Goal: Task Accomplishment & Management: Manage account settings

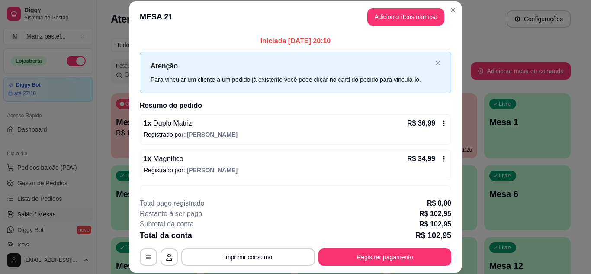
click at [385, 255] on button "Registrar pagamento" at bounding box center [385, 257] width 133 height 17
click at [376, 255] on footer "Taxa de serviço desabilitada Encerrar conta" at bounding box center [296, 230] width 200 height 67
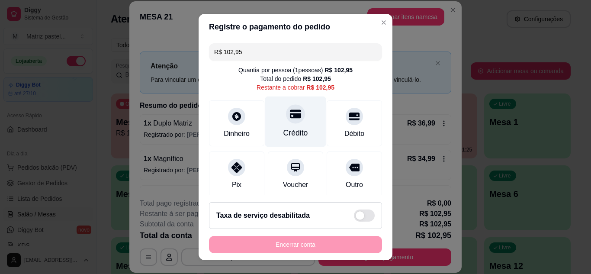
click at [278, 126] on div "Crédito" at bounding box center [295, 121] width 61 height 51
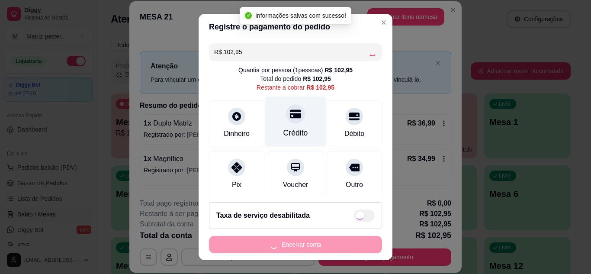
type input "R$ 0,00"
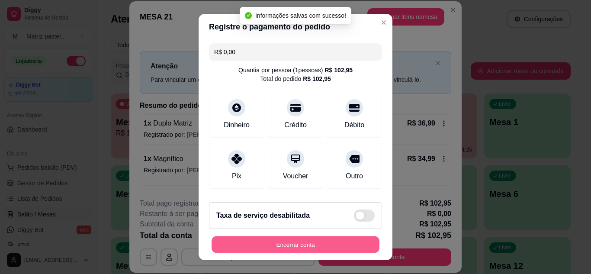
click at [274, 242] on button "Encerrar conta" at bounding box center [296, 244] width 168 height 17
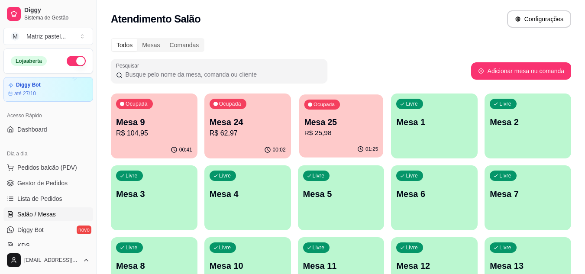
click at [377, 130] on p "R$ 25,98" at bounding box center [341, 133] width 74 height 10
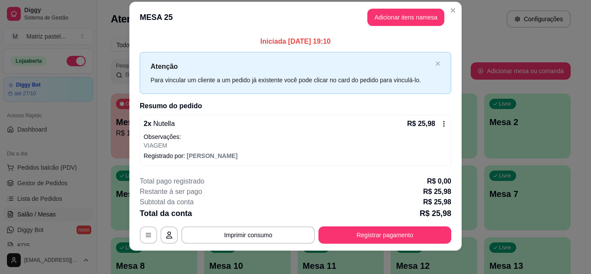
scroll to position [15, 0]
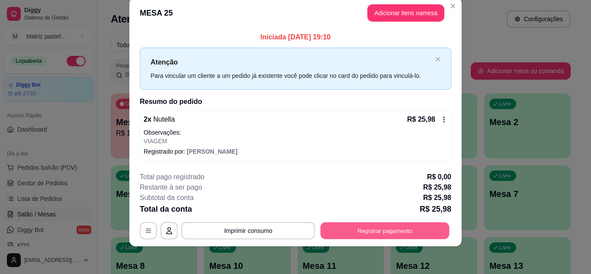
click at [382, 229] on button "Registrar pagamento" at bounding box center [385, 231] width 129 height 17
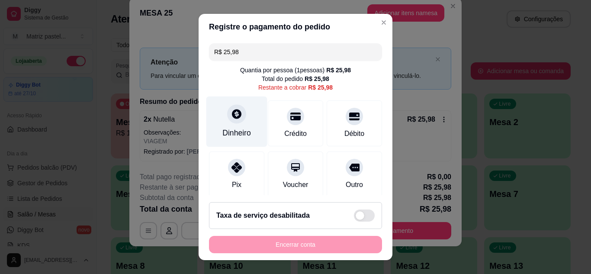
click at [240, 123] on div "Dinheiro" at bounding box center [237, 121] width 61 height 51
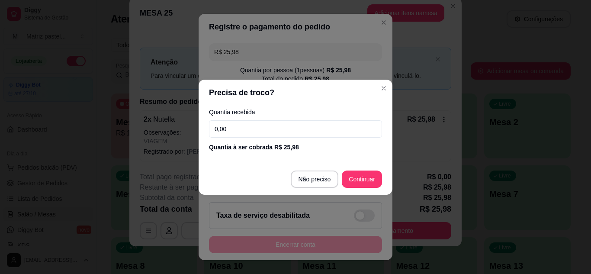
click at [272, 130] on input "0,00" at bounding box center [295, 128] width 173 height 17
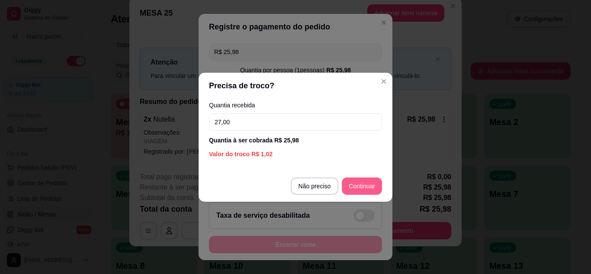
type input "27,00"
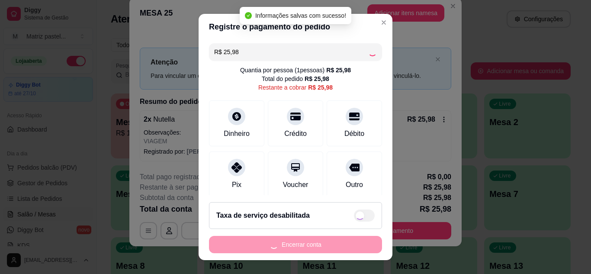
type input "R$ 0,00"
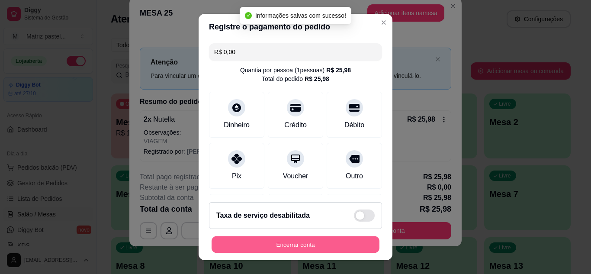
click at [348, 245] on button "Encerrar conta" at bounding box center [296, 244] width 168 height 17
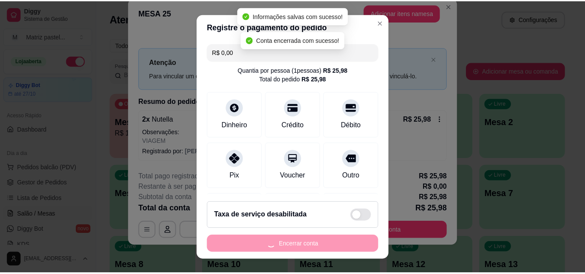
scroll to position [0, 0]
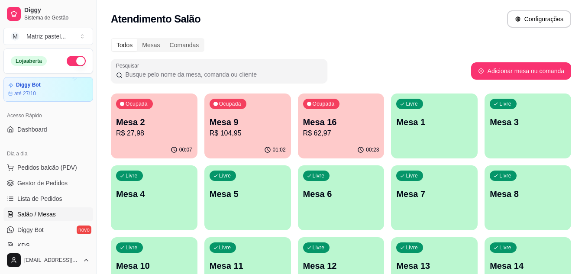
click at [238, 128] on div "Mesa 9 R$ 104,95" at bounding box center [248, 127] width 76 height 23
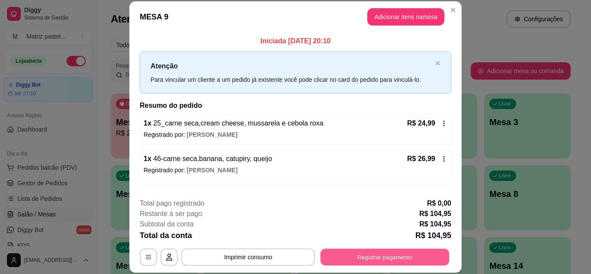
click at [343, 253] on button "Registrar pagamento" at bounding box center [385, 257] width 129 height 17
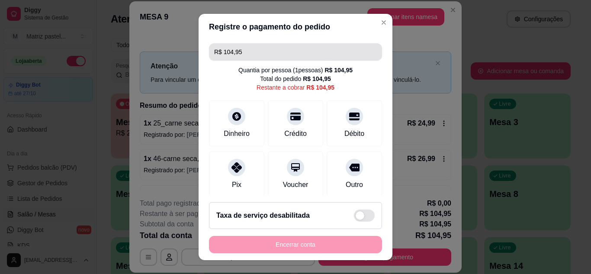
click at [258, 52] on input "R$ 104,95" at bounding box center [295, 51] width 163 height 17
click at [257, 52] on input "R$ 104,95" at bounding box center [295, 51] width 163 height 17
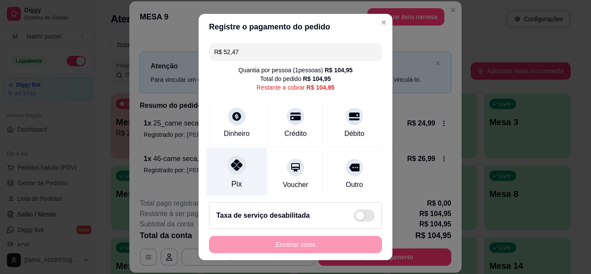
click at [231, 161] on icon at bounding box center [236, 164] width 11 height 11
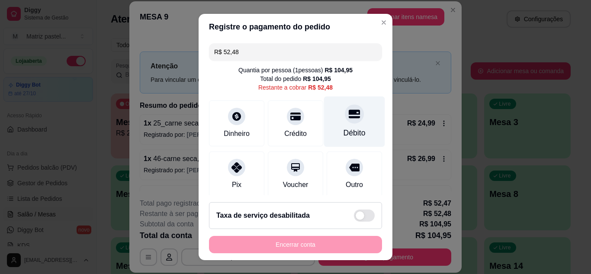
click at [358, 122] on div "Débito" at bounding box center [354, 121] width 61 height 51
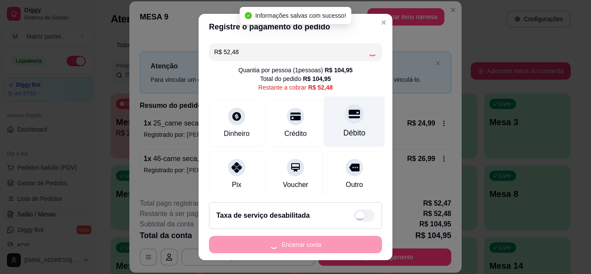
type input "R$ 0,00"
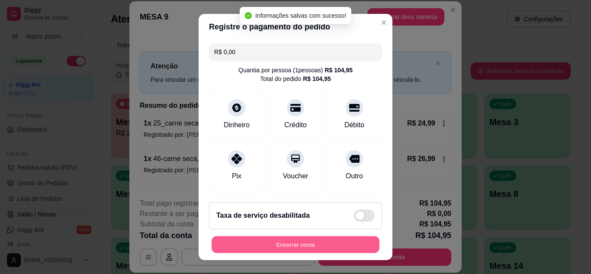
click at [263, 240] on button "Encerrar conta" at bounding box center [296, 244] width 168 height 17
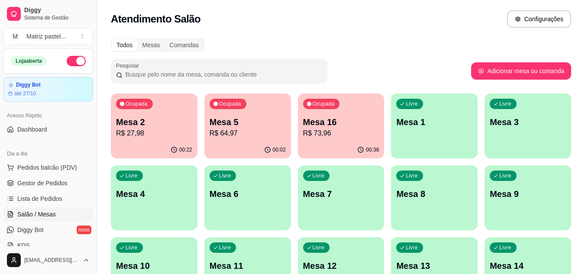
click at [338, 132] on p "R$ 73,96" at bounding box center [341, 133] width 76 height 10
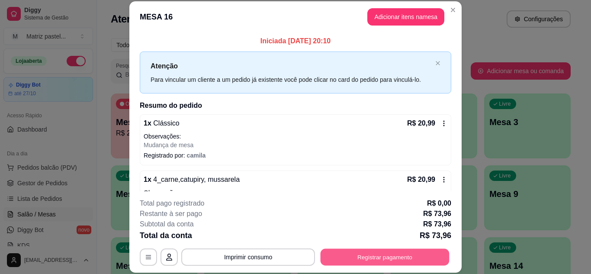
click at [339, 255] on button "Registrar pagamento" at bounding box center [385, 257] width 129 height 17
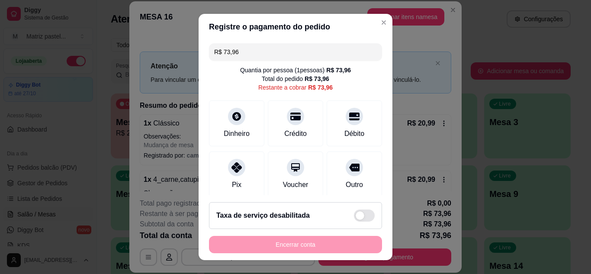
click at [258, 57] on input "R$ 73,96" at bounding box center [295, 51] width 163 height 17
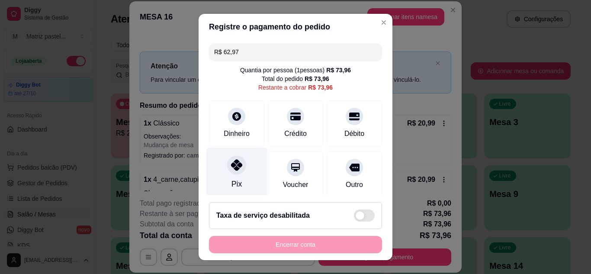
click at [237, 168] on icon at bounding box center [236, 164] width 11 height 11
click at [243, 173] on div "Pix" at bounding box center [237, 172] width 61 height 51
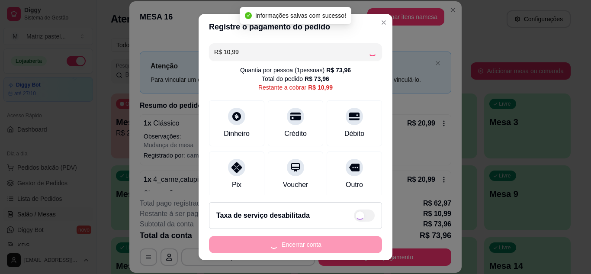
type input "R$ 0,00"
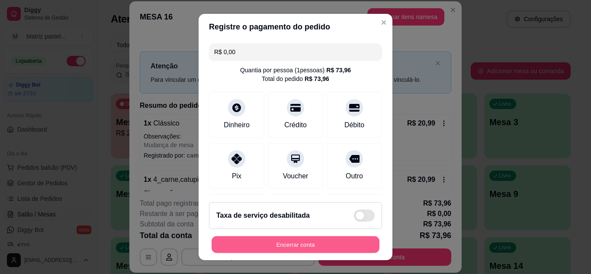
click at [251, 237] on button "Encerrar conta" at bounding box center [296, 244] width 168 height 17
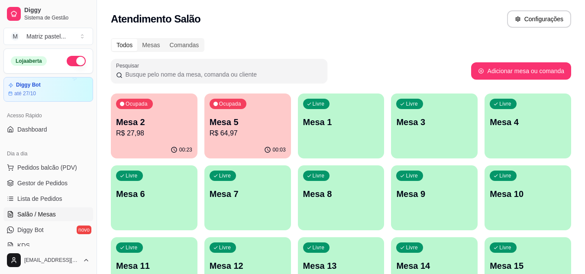
click at [153, 118] on p "Mesa 2" at bounding box center [154, 122] width 76 height 12
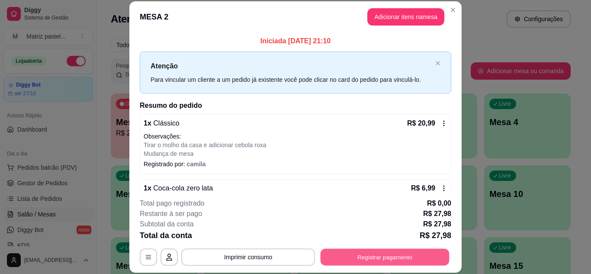
click at [380, 261] on button "Registrar pagamento" at bounding box center [385, 257] width 129 height 17
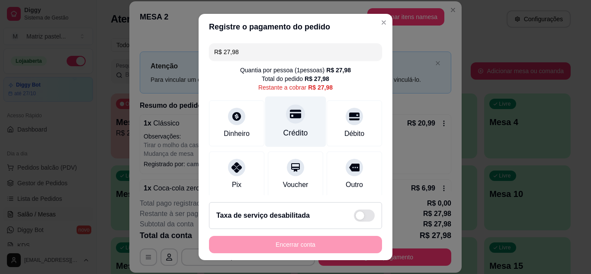
click at [293, 118] on div at bounding box center [295, 113] width 19 height 19
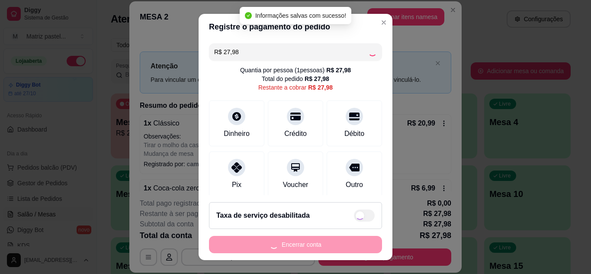
type input "R$ 0,00"
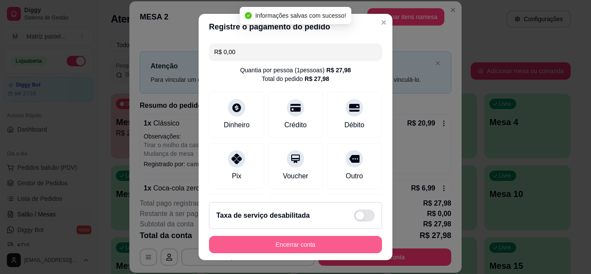
click at [312, 245] on button "Encerrar conta" at bounding box center [295, 244] width 173 height 17
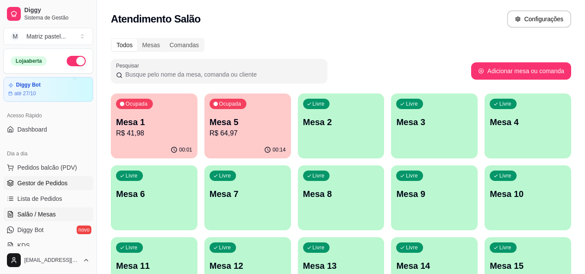
click at [49, 182] on span "Gestor de Pedidos" at bounding box center [42, 183] width 50 height 9
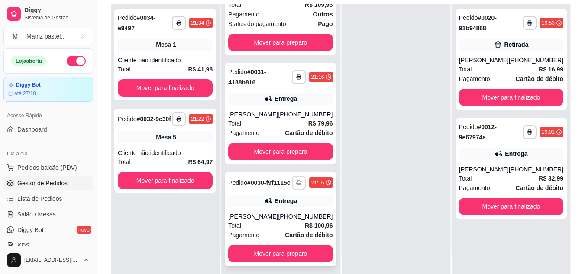
scroll to position [132, 0]
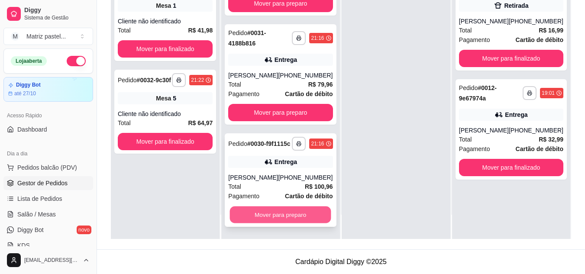
click at [292, 216] on button "Mover para preparo" at bounding box center [280, 214] width 101 height 17
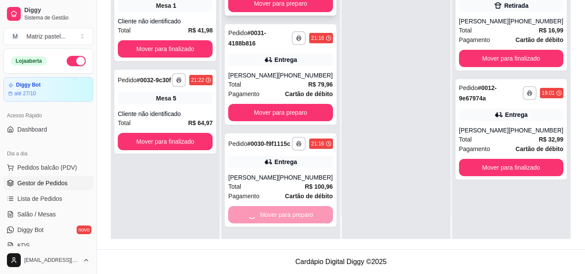
scroll to position [108, 0]
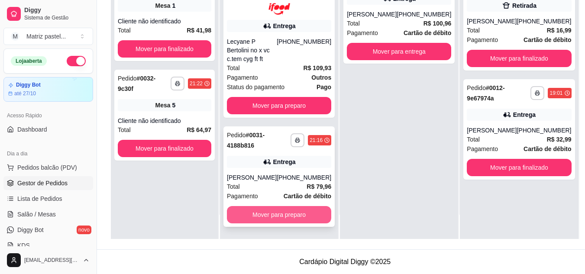
click at [286, 217] on button "Mover para preparo" at bounding box center [279, 214] width 104 height 17
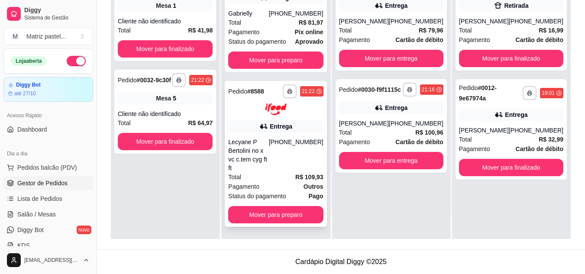
scroll to position [0, 0]
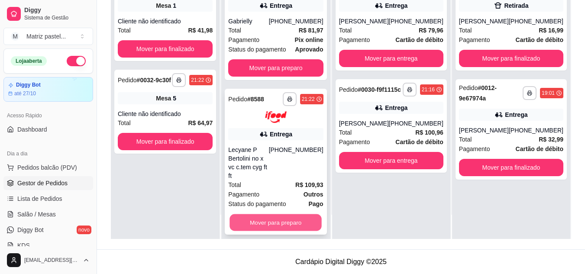
click at [266, 214] on button "Mover para preparo" at bounding box center [276, 222] width 92 height 17
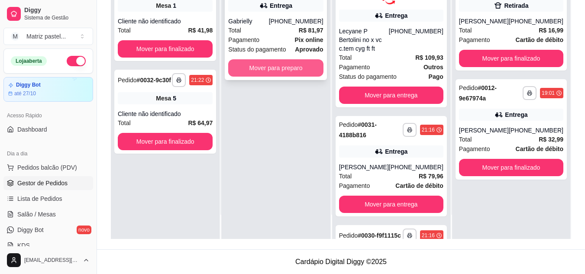
click at [287, 63] on button "Mover para preparo" at bounding box center [275, 67] width 95 height 17
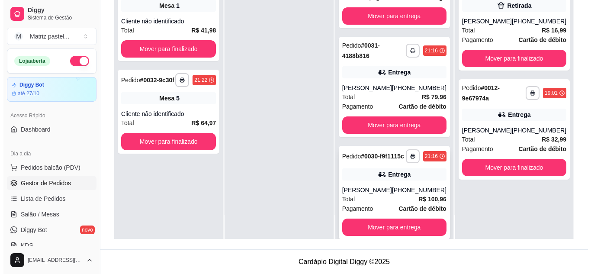
scroll to position [217, 0]
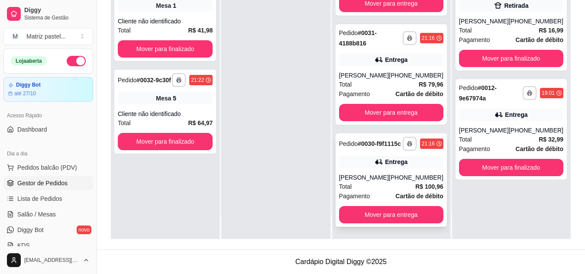
click at [398, 158] on div "Entrega" at bounding box center [396, 162] width 23 height 9
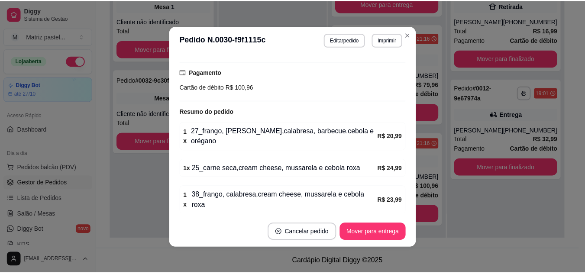
scroll to position [2, 0]
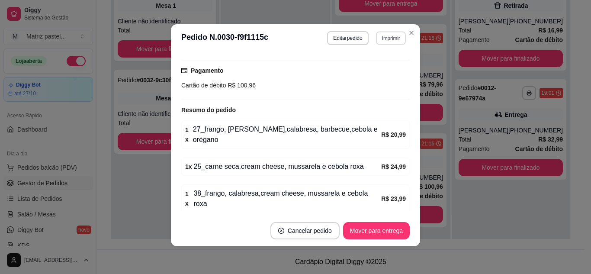
click at [385, 37] on button "Imprimir" at bounding box center [391, 37] width 30 height 13
click at [378, 68] on button "IMPRESSORA" at bounding box center [372, 67] width 61 height 13
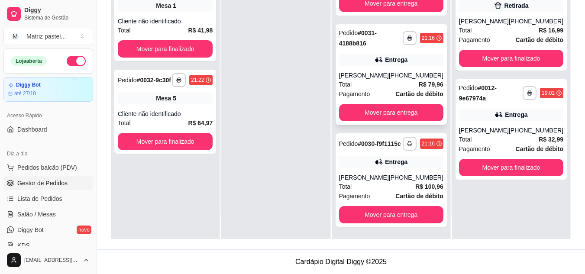
click at [388, 60] on div "**********" at bounding box center [391, 74] width 111 height 100
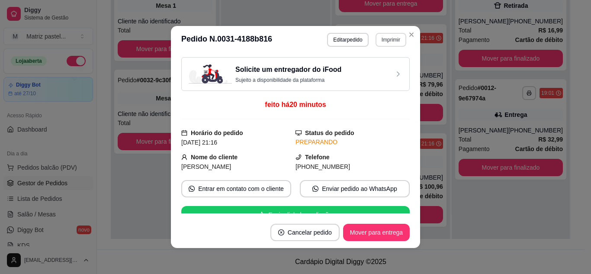
click at [378, 37] on button "Imprimir" at bounding box center [391, 40] width 31 height 14
click at [372, 72] on button "IMPRESSORA" at bounding box center [372, 70] width 63 height 14
click at [401, 44] on button "Imprimir" at bounding box center [391, 40] width 31 height 14
click at [408, 35] on icon "Close" at bounding box center [411, 34] width 7 height 7
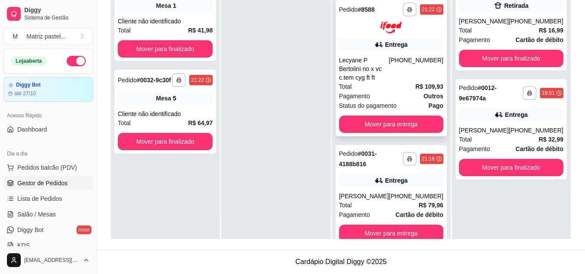
scroll to position [87, 0]
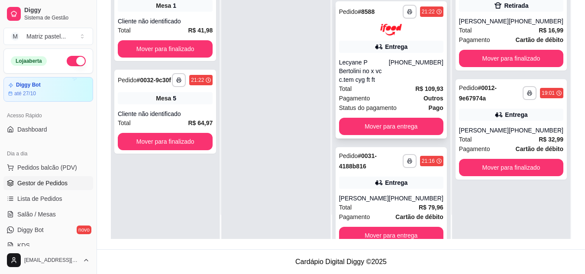
click at [401, 65] on div "[PHONE_NUMBER]" at bounding box center [416, 71] width 55 height 26
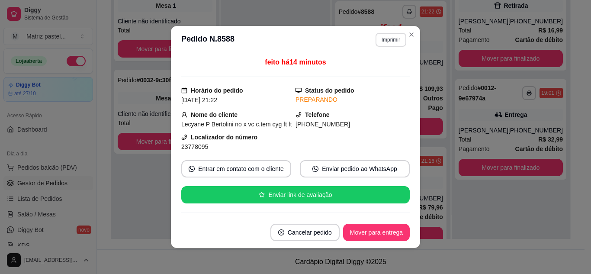
click at [392, 39] on button "Imprimir" at bounding box center [391, 40] width 31 height 14
click at [374, 70] on button "IMPRESSORA" at bounding box center [372, 69] width 61 height 13
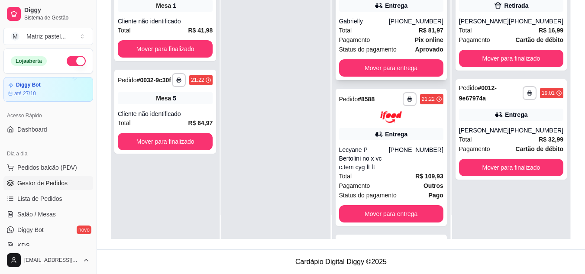
scroll to position [0, 0]
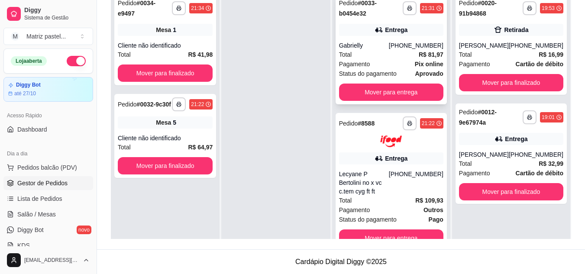
click at [403, 53] on div "Total R$ 81,97" at bounding box center [391, 55] width 104 height 10
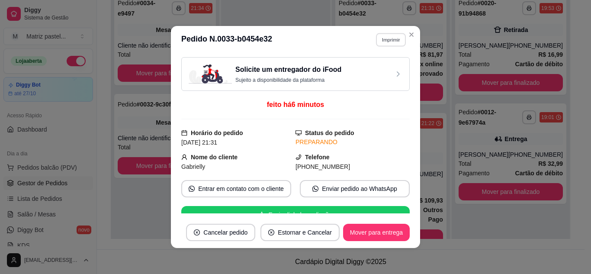
click at [381, 36] on button "Imprimir" at bounding box center [391, 39] width 30 height 13
click at [368, 66] on button "IMPRESSORA" at bounding box center [372, 70] width 63 height 14
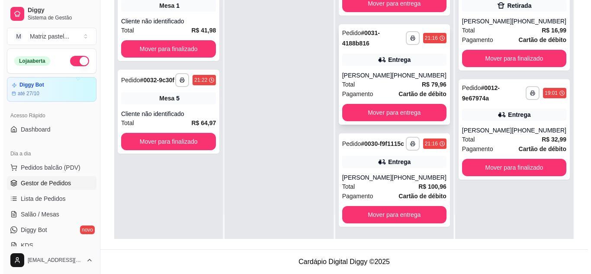
scroll to position [174, 0]
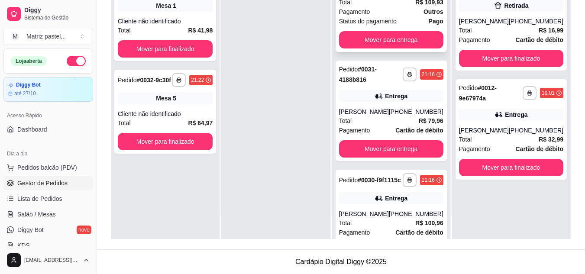
click at [391, 17] on span "Status do pagamento" at bounding box center [368, 21] width 58 height 10
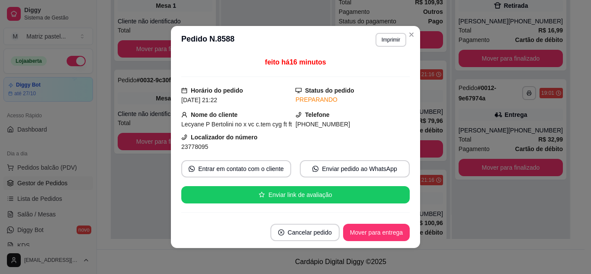
scroll to position [87, 0]
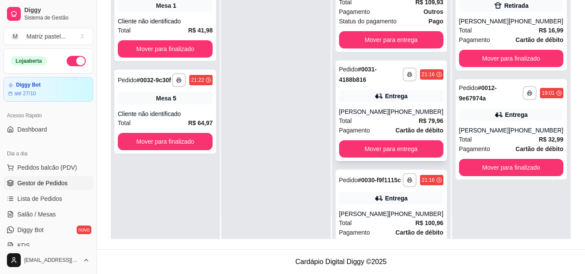
click at [394, 95] on div "Entrega" at bounding box center [396, 96] width 23 height 9
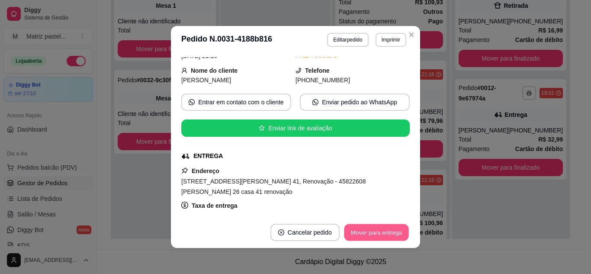
click at [378, 239] on button "Mover para entrega" at bounding box center [376, 232] width 65 height 17
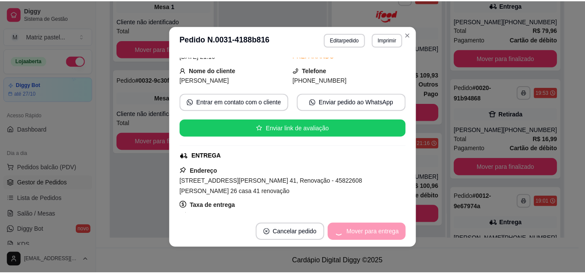
scroll to position [108, 0]
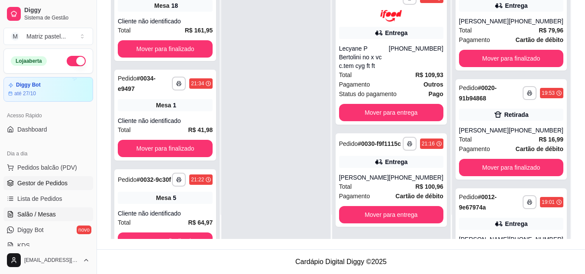
click at [41, 214] on span "Salão / Mesas" at bounding box center [36, 214] width 39 height 9
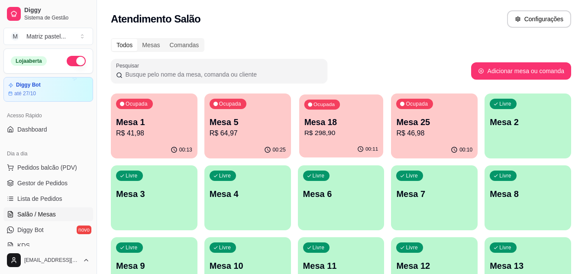
click at [350, 129] on p "R$ 298,90" at bounding box center [341, 133] width 74 height 10
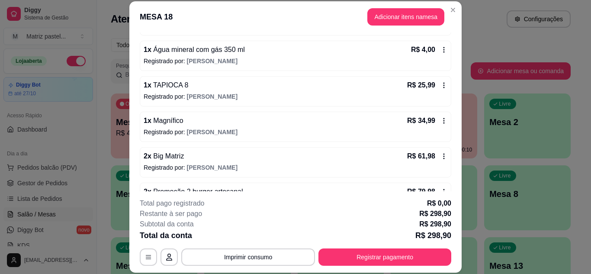
scroll to position [173, 0]
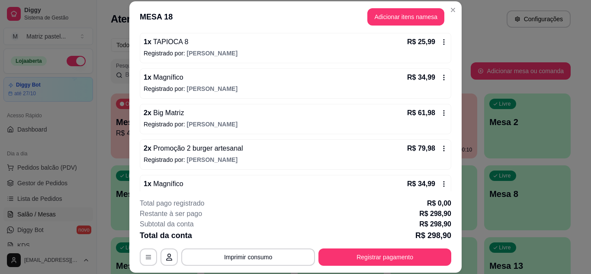
click at [441, 115] on icon at bounding box center [444, 113] width 7 height 7
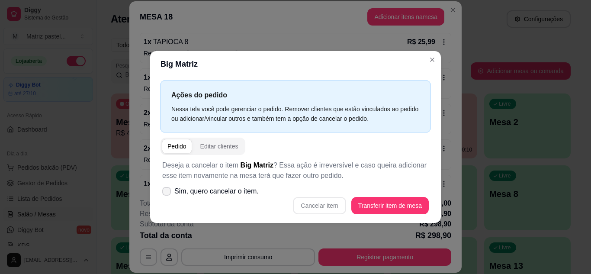
click at [169, 191] on icon at bounding box center [166, 191] width 7 height 5
click at [168, 193] on input "Sim, quero cancelar o item." at bounding box center [165, 196] width 6 height 6
checkbox input "true"
click at [304, 205] on button "Cancelar item" at bounding box center [320, 205] width 52 height 17
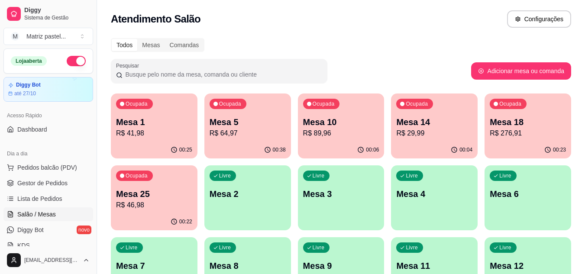
drag, startPoint x: 40, startPoint y: 167, endPoint x: 183, endPoint y: 123, distance: 149.0
click at [40, 167] on span "Pedidos balcão (PDV)" at bounding box center [47, 167] width 60 height 9
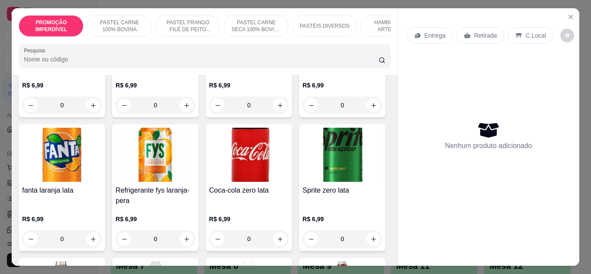
scroll to position [2901, 0]
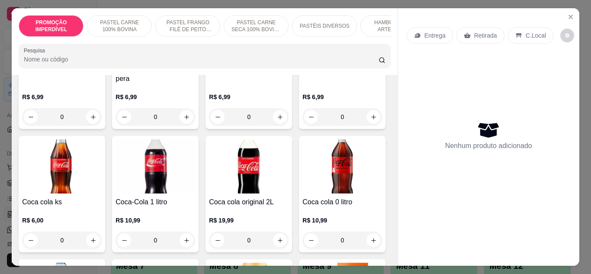
click at [345, 24] on div "PASTÉIS DIVERSOS" at bounding box center [324, 26] width 65 height 22
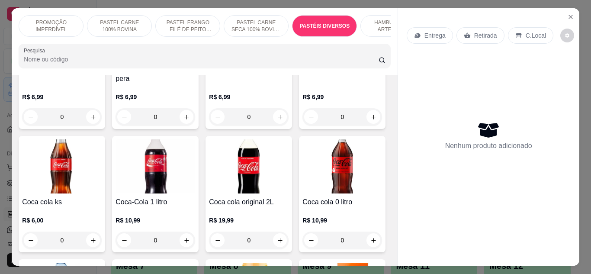
scroll to position [23, 0]
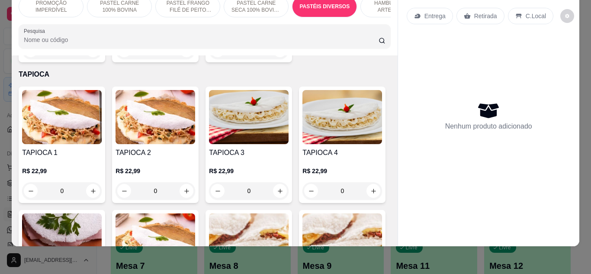
click at [379, 6] on p "HAMBÚRGUER ARTESANAL" at bounding box center [393, 7] width 50 height 14
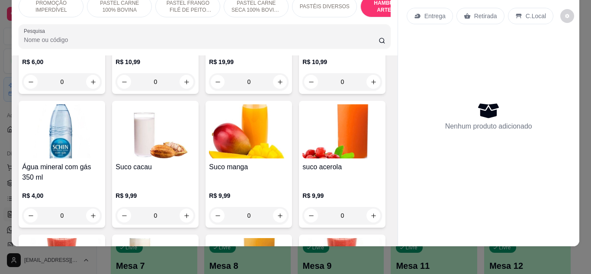
scroll to position [3043, 0]
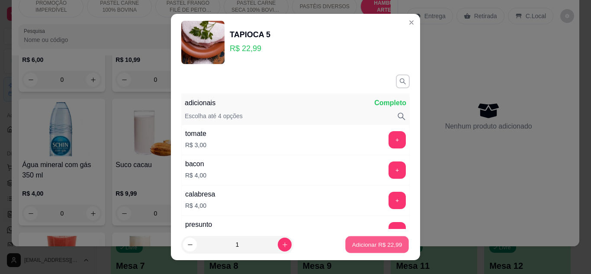
click at [368, 248] on p "Adicionar R$ 22,99" at bounding box center [377, 245] width 50 height 8
type input "1"
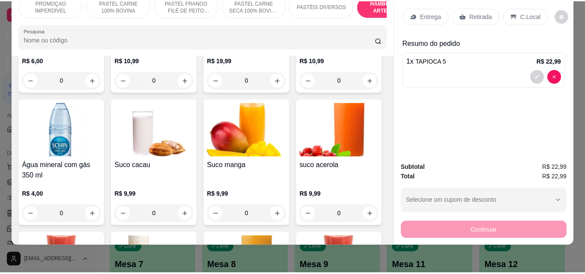
scroll to position [0, 0]
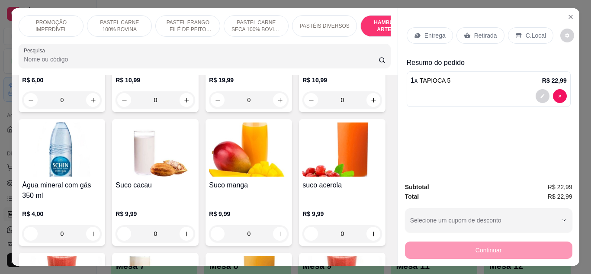
click at [464, 32] on icon at bounding box center [467, 35] width 7 height 7
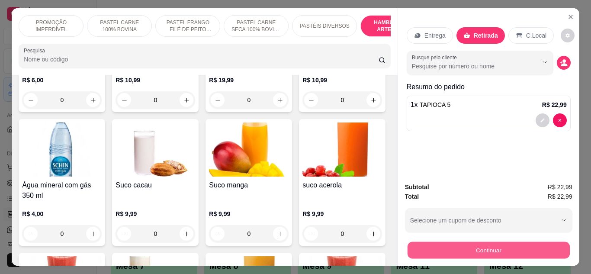
click at [454, 245] on button "Continuar" at bounding box center [488, 250] width 162 height 17
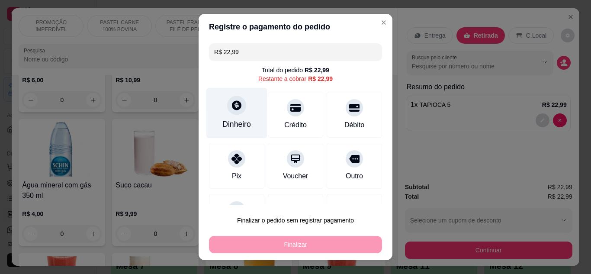
click at [231, 110] on icon at bounding box center [236, 105] width 11 height 11
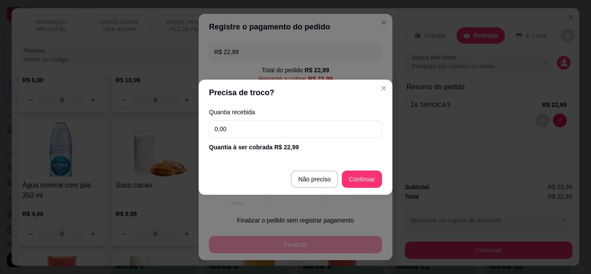
click at [284, 131] on input "0,00" at bounding box center [295, 128] width 173 height 17
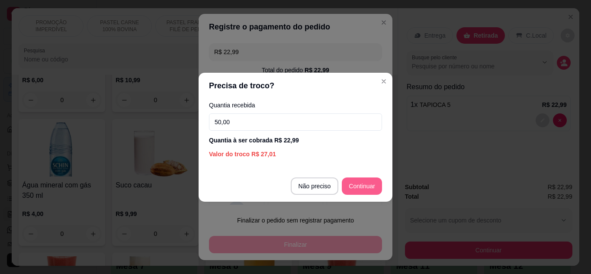
type input "50,00"
type input "R$ 0,00"
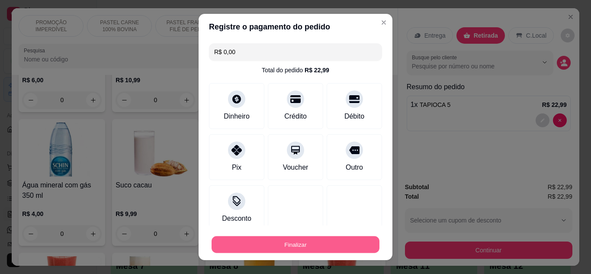
click at [305, 242] on button "Finalizar" at bounding box center [296, 244] width 168 height 17
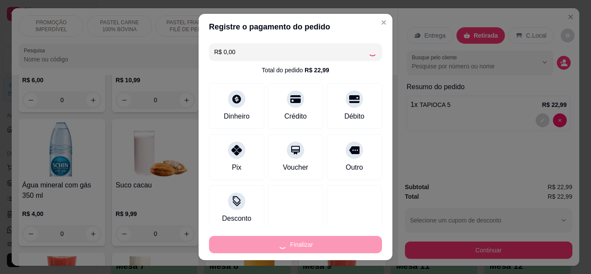
type input "0"
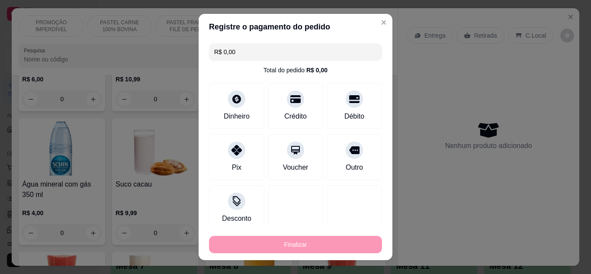
type input "-R$ 22,99"
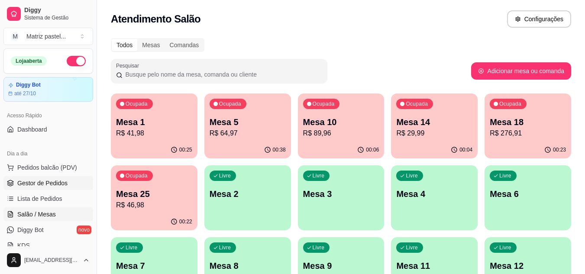
click at [57, 184] on span "Gestor de Pedidos" at bounding box center [42, 183] width 50 height 9
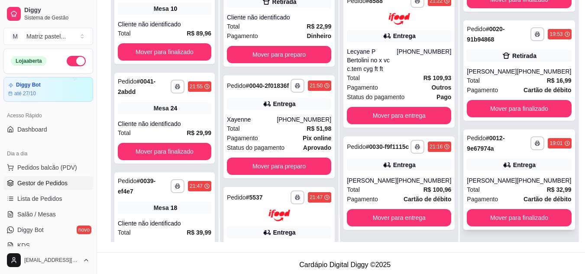
scroll to position [132, 0]
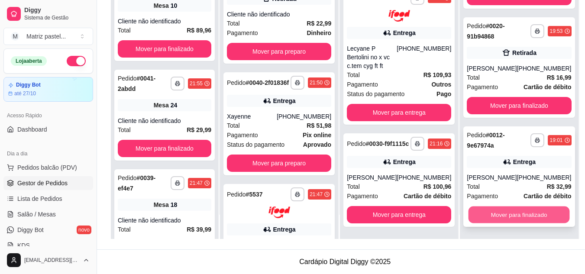
click at [510, 210] on button "Mover para finalizado" at bounding box center [518, 215] width 101 height 17
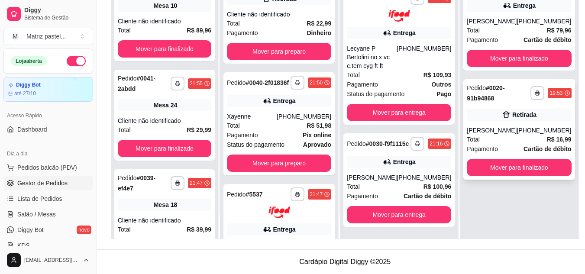
scroll to position [0, 0]
click at [510, 161] on button "Mover para finalizado" at bounding box center [518, 167] width 101 height 17
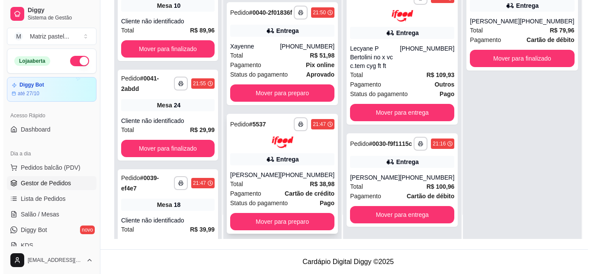
scroll to position [100, 0]
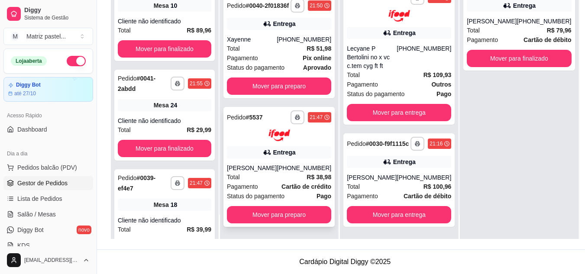
click at [288, 164] on div "[PHONE_NUMBER]" at bounding box center [304, 168] width 55 height 9
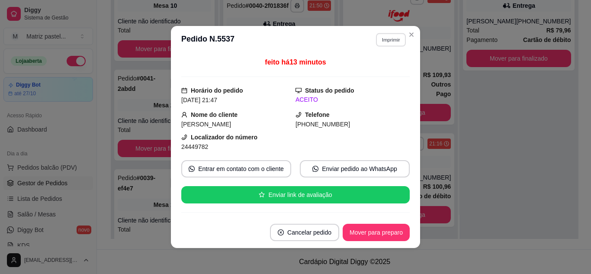
click at [389, 43] on button "Imprimir" at bounding box center [391, 39] width 30 height 13
click at [379, 73] on button "IMPRESSORA" at bounding box center [372, 70] width 63 height 14
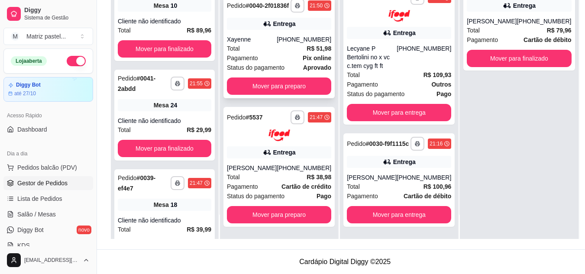
click at [284, 23] on div "**********" at bounding box center [278, 46] width 111 height 103
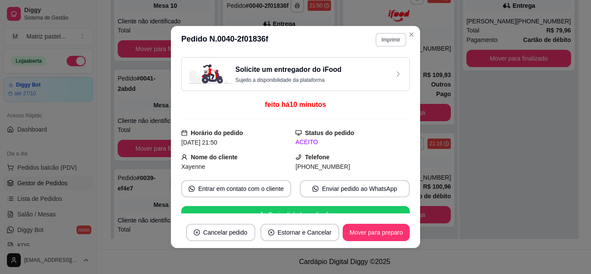
click at [379, 40] on button "Imprimir" at bounding box center [391, 40] width 31 height 14
click at [361, 71] on button "IMPRESSORA" at bounding box center [372, 70] width 63 height 14
click at [361, 230] on button "Mover para preparo" at bounding box center [376, 232] width 67 height 17
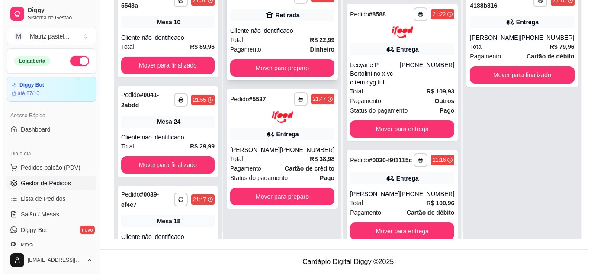
scroll to position [0, 0]
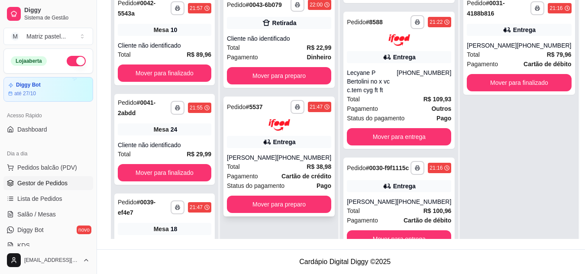
click at [261, 128] on div at bounding box center [279, 125] width 104 height 12
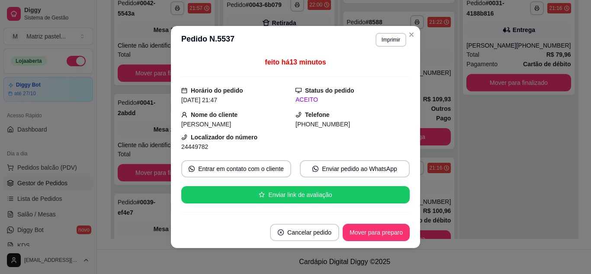
scroll to position [130, 0]
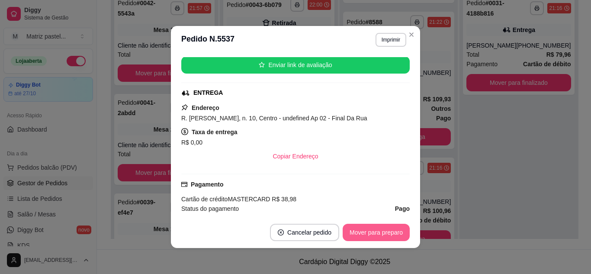
click at [347, 227] on button "Mover para preparo" at bounding box center [376, 232] width 67 height 17
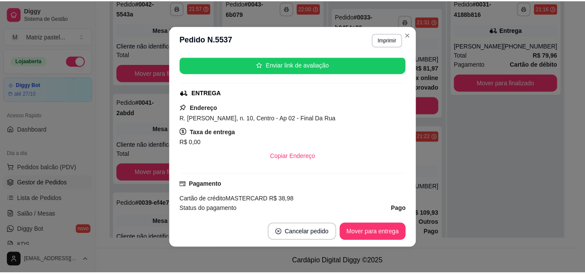
scroll to position [364, 0]
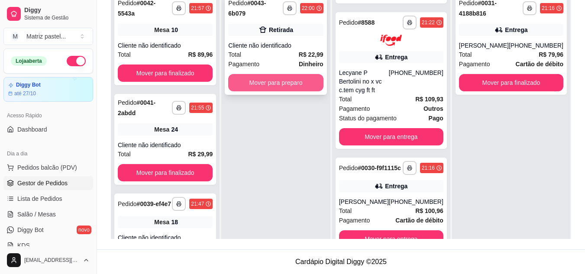
click at [306, 74] on button "Mover para preparo" at bounding box center [275, 82] width 95 height 17
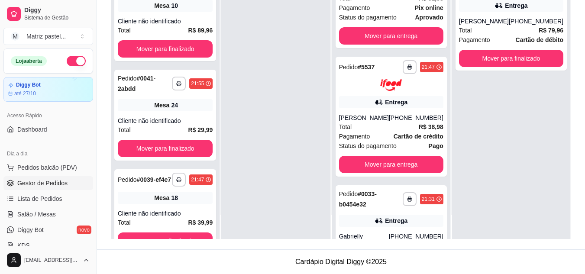
scroll to position [126, 0]
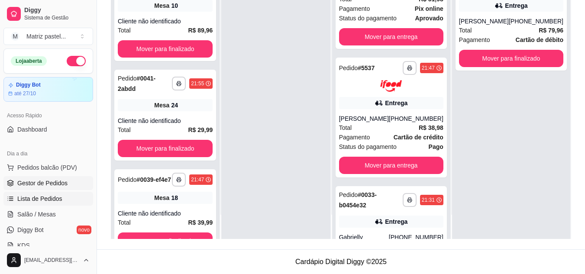
click at [46, 193] on link "Lista de Pedidos" at bounding box center [48, 199] width 90 height 14
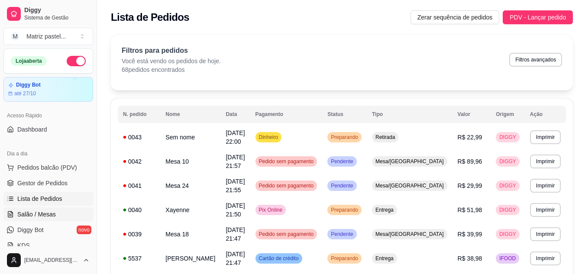
click at [45, 221] on link "Salão / Mesas" at bounding box center [48, 214] width 90 height 14
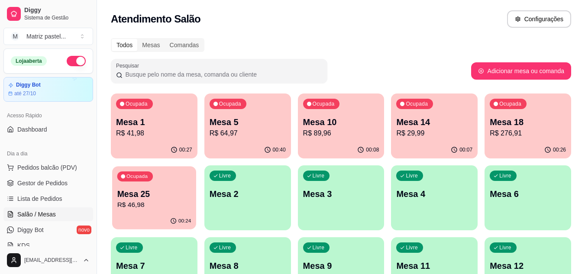
click at [164, 196] on p "Mesa 25" at bounding box center [154, 194] width 74 height 12
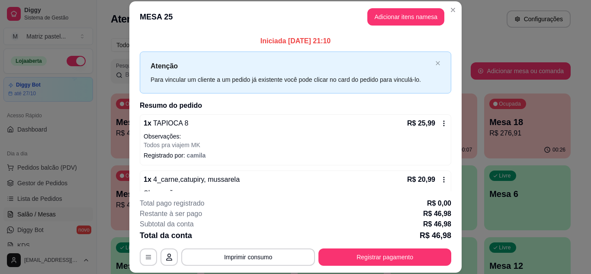
scroll to position [34, 0]
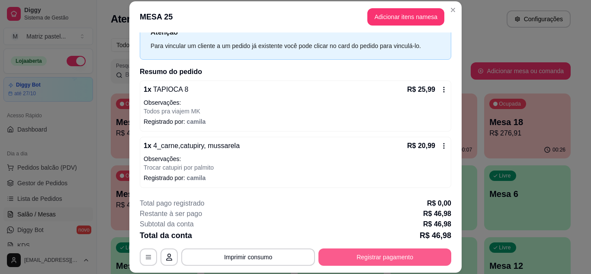
click at [396, 252] on button "Registrar pagamento" at bounding box center [385, 257] width 133 height 17
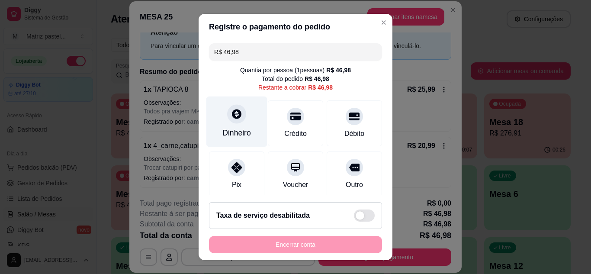
click at [237, 116] on icon at bounding box center [236, 113] width 11 height 11
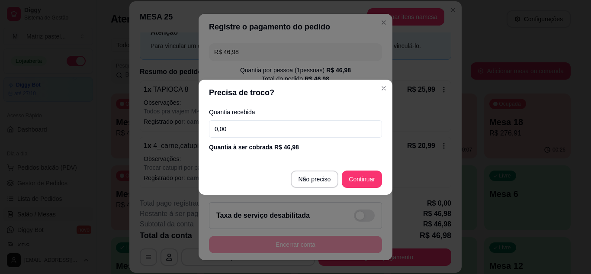
click at [249, 124] on input "0,00" at bounding box center [295, 128] width 173 height 17
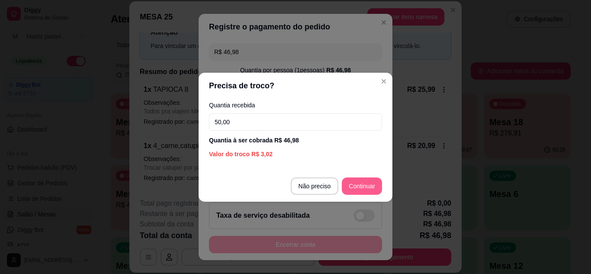
type input "50,00"
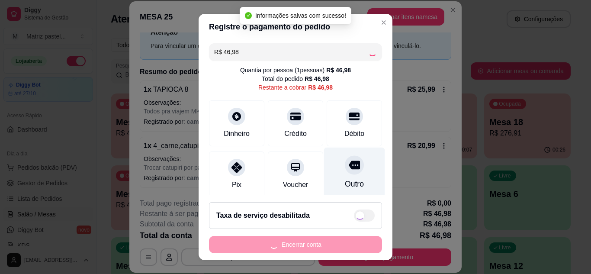
type input "R$ 0,00"
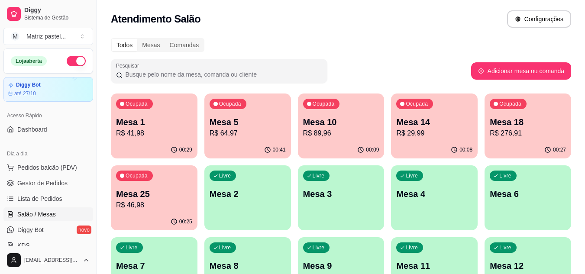
click at [269, 119] on p "Mesa 5" at bounding box center [248, 122] width 76 height 12
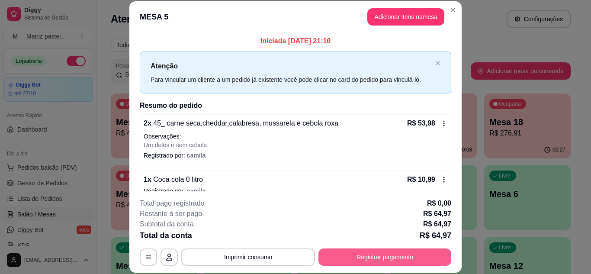
click at [337, 252] on button "Registrar pagamento" at bounding box center [385, 257] width 133 height 17
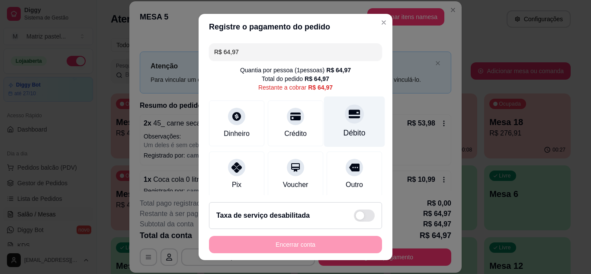
click at [349, 124] on div "Débito" at bounding box center [354, 121] width 61 height 51
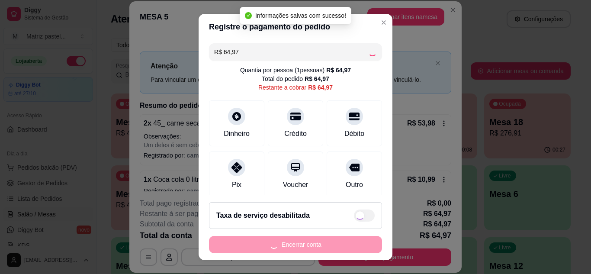
type input "R$ 0,00"
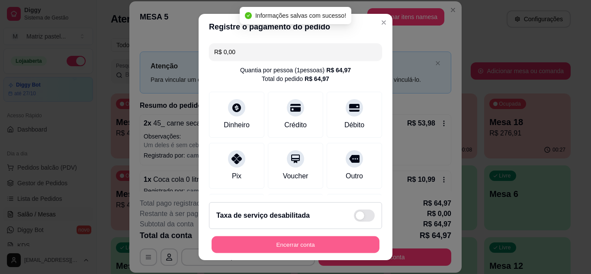
click at [313, 241] on button "Encerrar conta" at bounding box center [296, 244] width 168 height 17
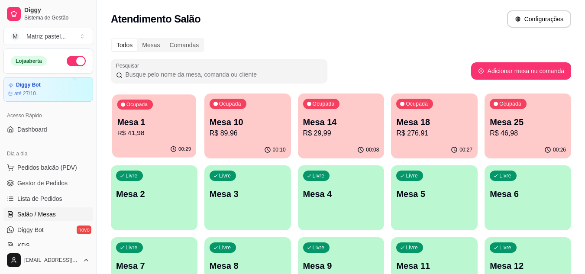
click at [167, 134] on p "R$ 41,98" at bounding box center [154, 133] width 74 height 10
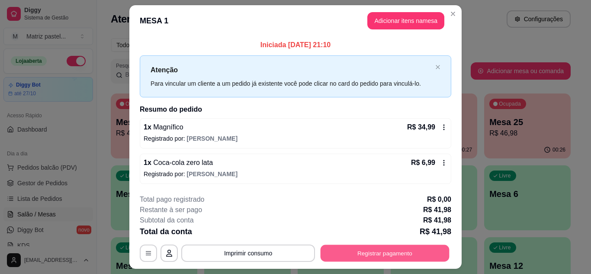
click at [389, 253] on button "Registrar pagamento" at bounding box center [385, 253] width 129 height 17
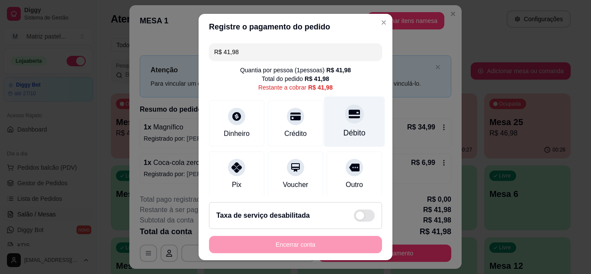
drag, startPoint x: 334, startPoint y: 123, endPoint x: 339, endPoint y: 125, distance: 6.0
click at [335, 123] on div "Débito" at bounding box center [354, 121] width 61 height 51
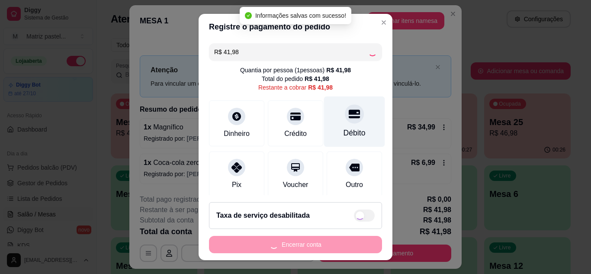
type input "R$ 0,00"
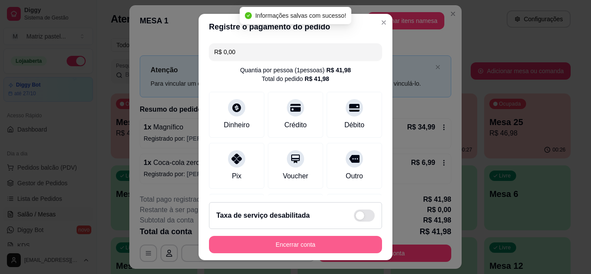
click at [289, 250] on button "Encerrar conta" at bounding box center [295, 244] width 173 height 17
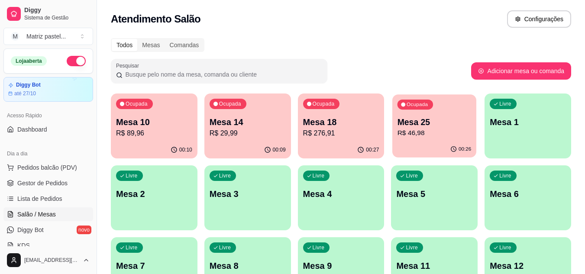
click at [410, 117] on p "Mesa 25" at bounding box center [434, 122] width 74 height 12
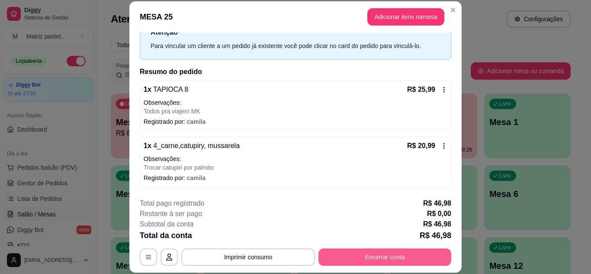
click at [348, 257] on button "Encerrar conta" at bounding box center [385, 257] width 133 height 17
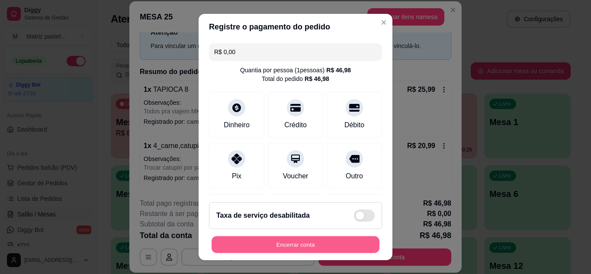
click at [278, 246] on button "Encerrar conta" at bounding box center [296, 244] width 168 height 17
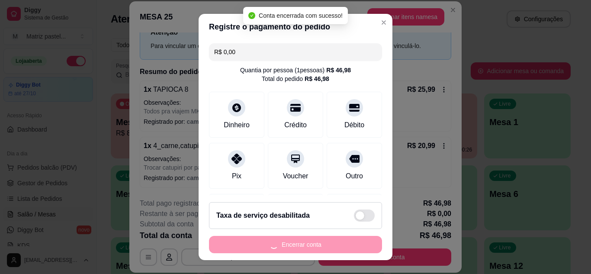
scroll to position [0, 0]
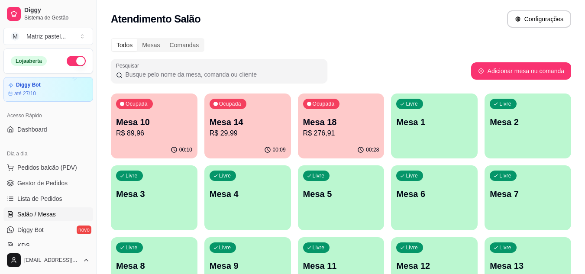
click at [268, 135] on p "R$ 29,99" at bounding box center [248, 133] width 76 height 10
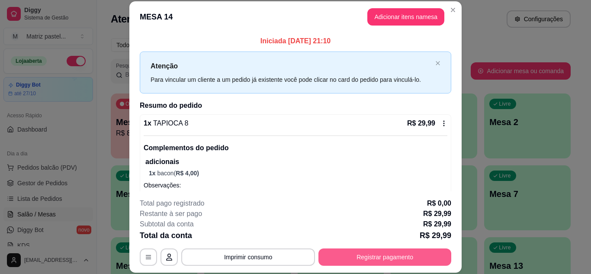
click at [359, 253] on button "Registrar pagamento" at bounding box center [385, 257] width 133 height 17
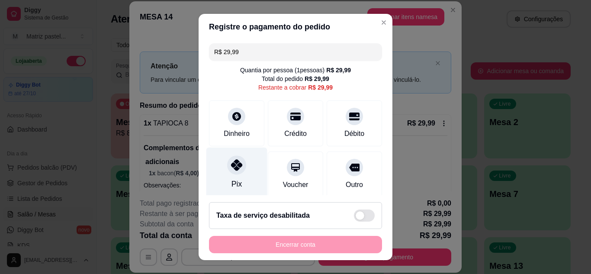
click at [230, 176] on div "Pix" at bounding box center [237, 172] width 61 height 51
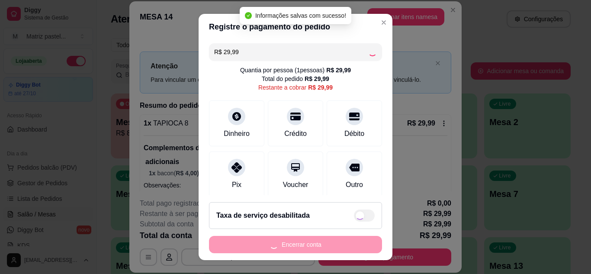
type input "R$ 0,00"
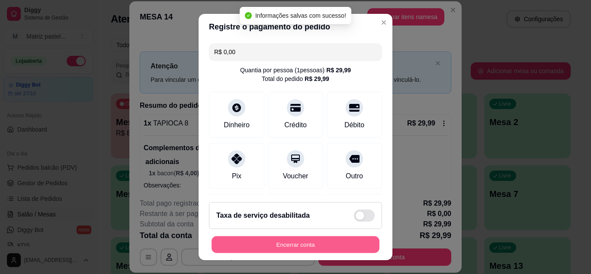
click at [296, 244] on button "Encerrar conta" at bounding box center [296, 244] width 168 height 17
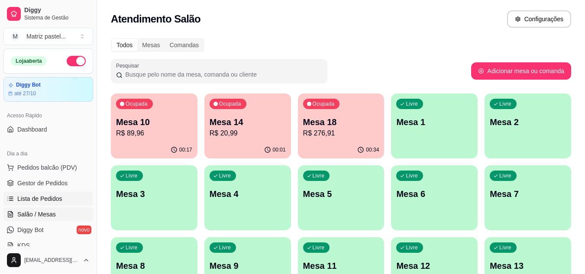
click at [58, 205] on ul "Pedidos balcão (PDV) Gestor de Pedidos Lista de Pedidos Salão / Mesas Diggy Bot…" at bounding box center [48, 207] width 90 height 92
click at [59, 200] on span "Lista de Pedidos" at bounding box center [39, 198] width 45 height 9
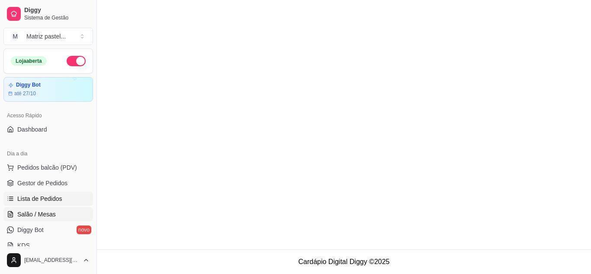
click at [51, 218] on span "Salão / Mesas" at bounding box center [36, 214] width 39 height 9
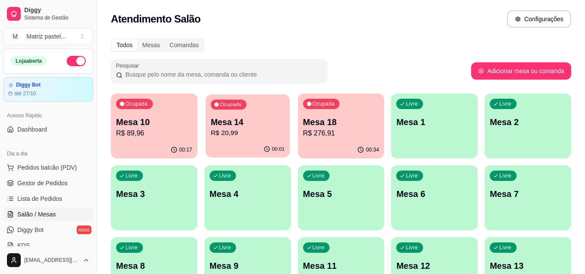
click at [260, 123] on p "Mesa 14" at bounding box center [247, 122] width 74 height 12
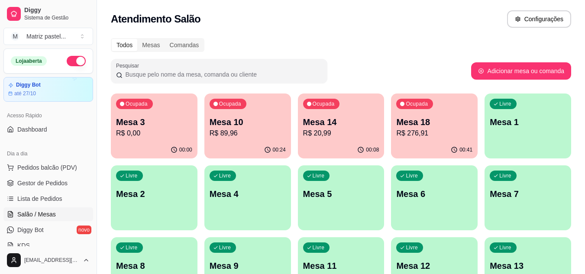
click at [339, 129] on p "R$ 20,99" at bounding box center [341, 133] width 76 height 10
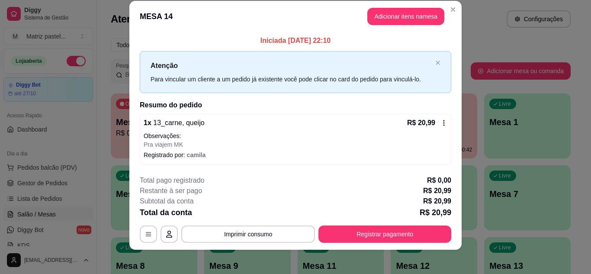
scroll to position [15, 0]
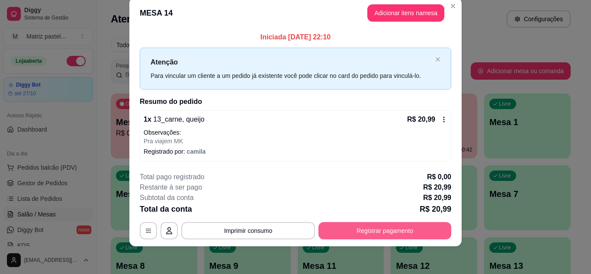
click at [404, 230] on button "Registrar pagamento" at bounding box center [385, 230] width 133 height 17
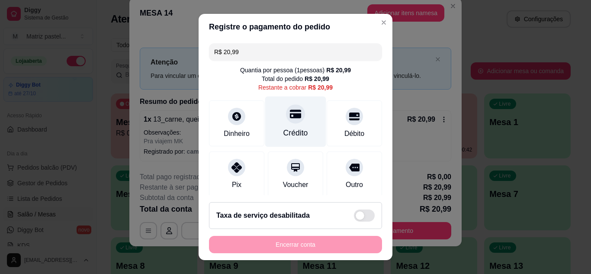
click at [273, 117] on div "Crédito" at bounding box center [295, 121] width 61 height 51
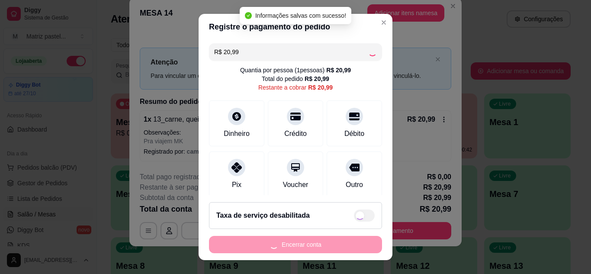
type input "R$ 0,00"
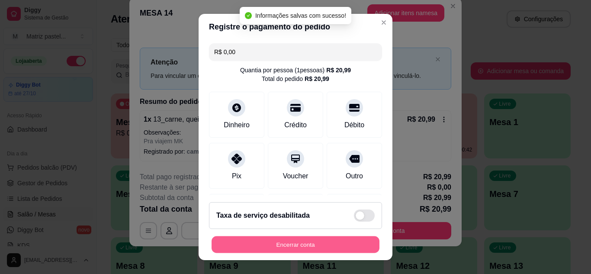
click at [302, 241] on button "Encerrar conta" at bounding box center [296, 244] width 168 height 17
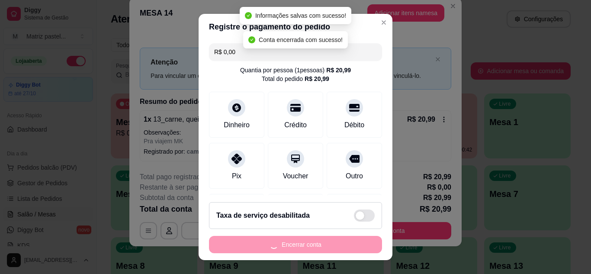
scroll to position [0, 0]
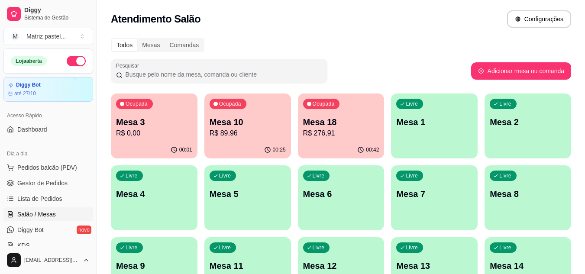
click at [146, 114] on div "Ocupada Mesa 3 R$ 0,00" at bounding box center [154, 118] width 87 height 48
click at [329, 126] on p "Mesa 18" at bounding box center [341, 122] width 76 height 12
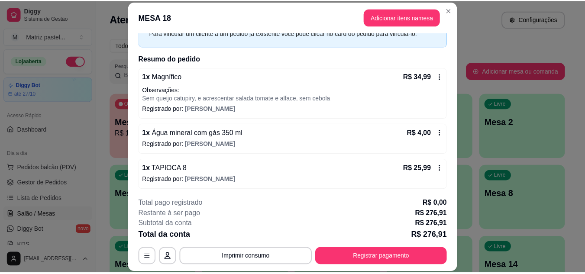
scroll to position [130, 0]
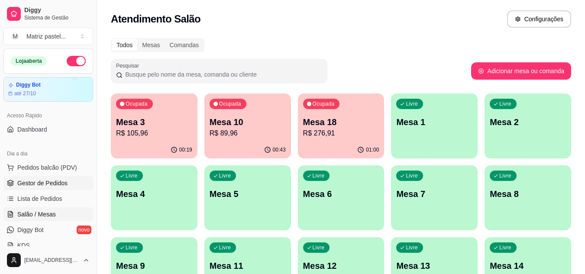
click at [39, 186] on span "Gestor de Pedidos" at bounding box center [42, 183] width 50 height 9
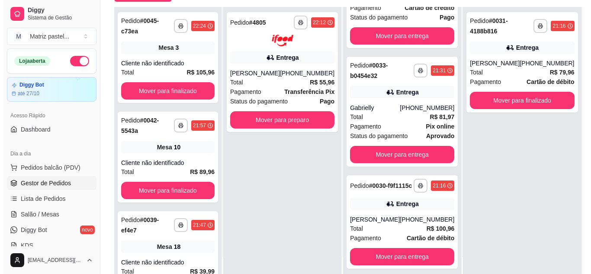
scroll to position [132, 0]
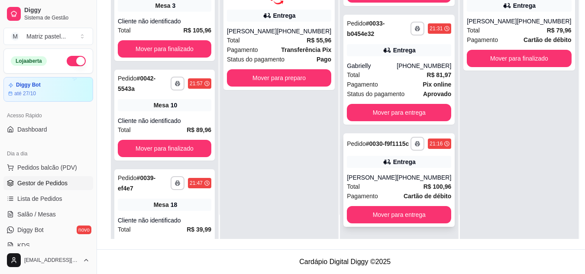
click at [406, 189] on div "Total R$ 100,96" at bounding box center [399, 187] width 104 height 10
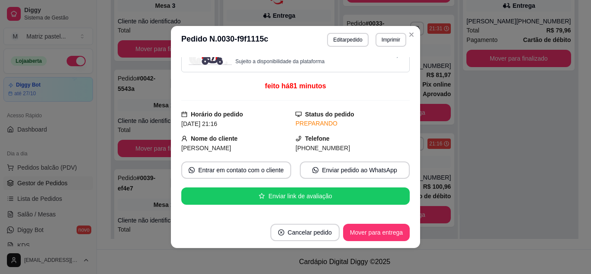
scroll to position [0, 0]
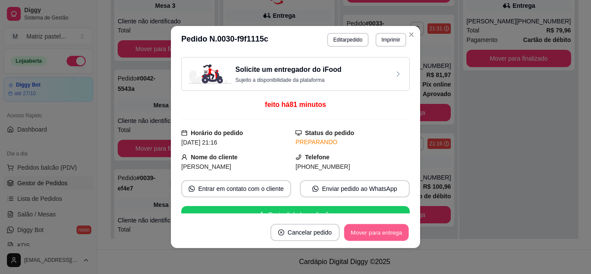
click at [362, 228] on button "Mover para entrega" at bounding box center [376, 232] width 65 height 17
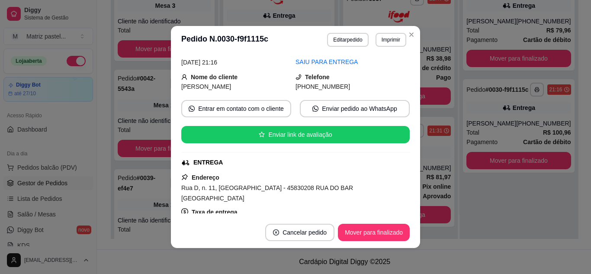
scroll to position [87, 0]
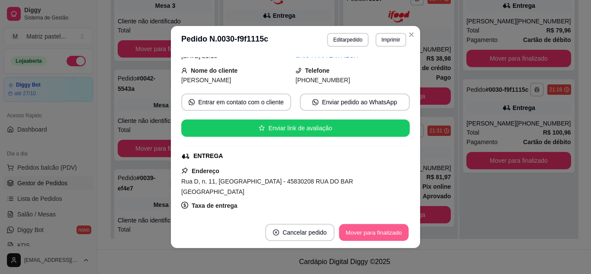
click at [349, 229] on button "Mover para finalizado" at bounding box center [374, 232] width 70 height 17
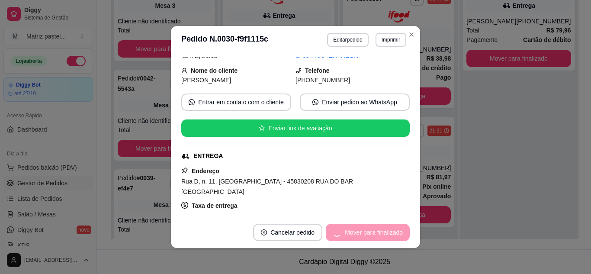
scroll to position [58, 0]
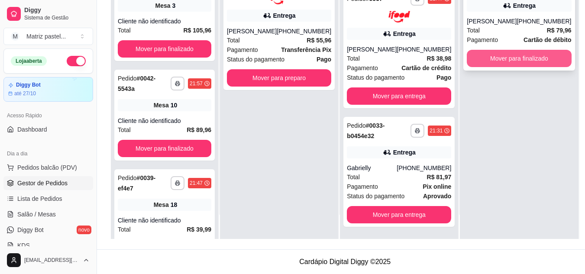
click at [508, 61] on button "Mover para finalizado" at bounding box center [519, 58] width 104 height 17
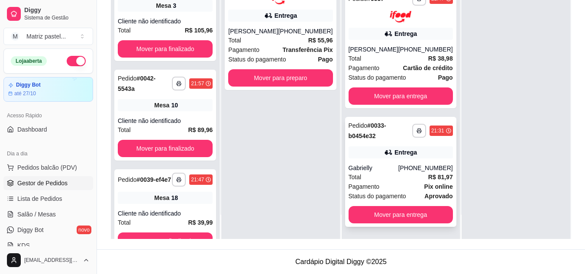
click at [398, 168] on div "[PHONE_NUMBER]" at bounding box center [425, 168] width 55 height 9
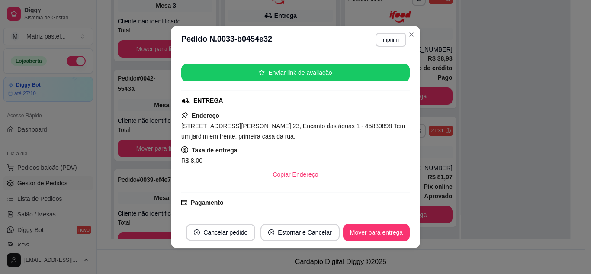
scroll to position [173, 0]
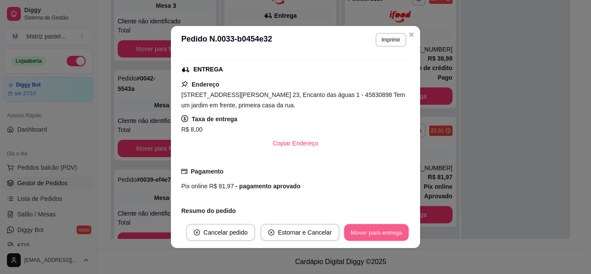
click at [376, 232] on button "Mover para entrega" at bounding box center [376, 232] width 65 height 17
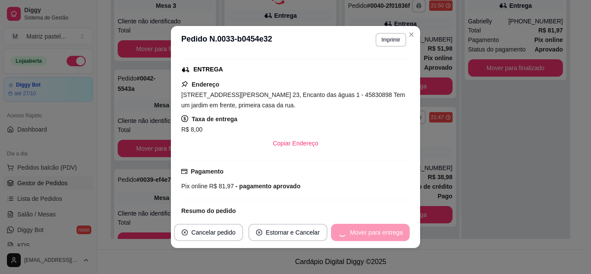
scroll to position [100, 0]
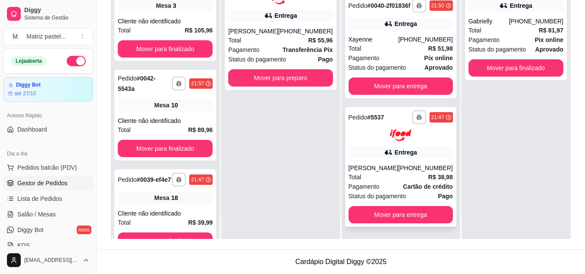
click at [407, 165] on div "[PHONE_NUMBER]" at bounding box center [425, 168] width 55 height 9
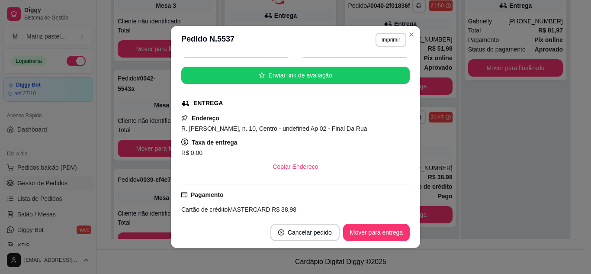
scroll to position [173, 0]
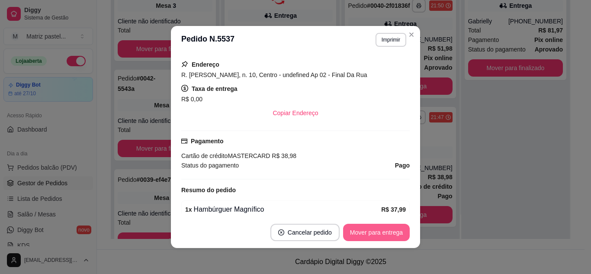
click at [375, 228] on button "Mover para entrega" at bounding box center [376, 232] width 67 height 17
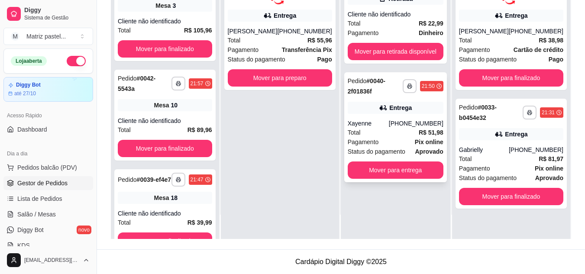
click at [406, 116] on div "**********" at bounding box center [395, 127] width 103 height 110
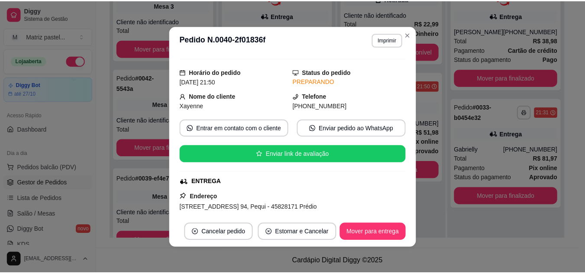
scroll to position [173, 0]
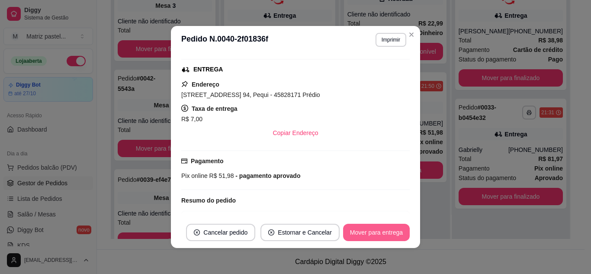
click at [352, 233] on button "Mover para entrega" at bounding box center [376, 232] width 67 height 17
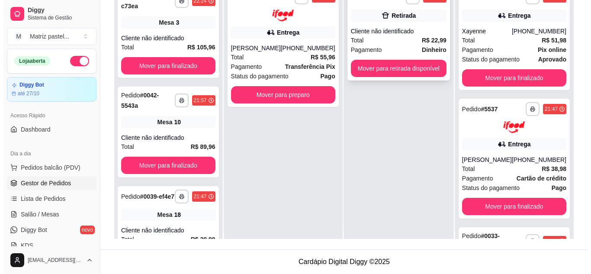
scroll to position [0, 0]
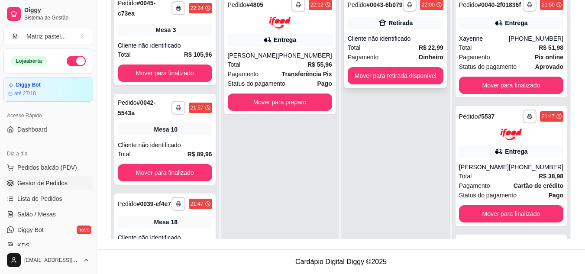
click at [416, 42] on div "Cliente não identificado" at bounding box center [396, 38] width 96 height 9
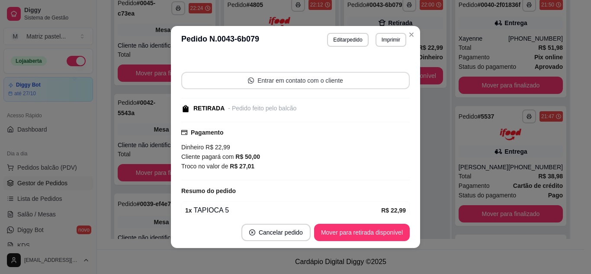
scroll to position [87, 0]
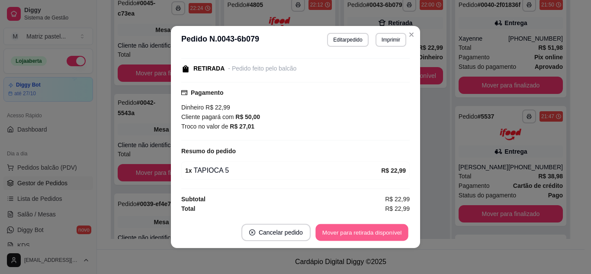
click at [370, 226] on button "Mover para retirada disponível" at bounding box center [362, 232] width 93 height 17
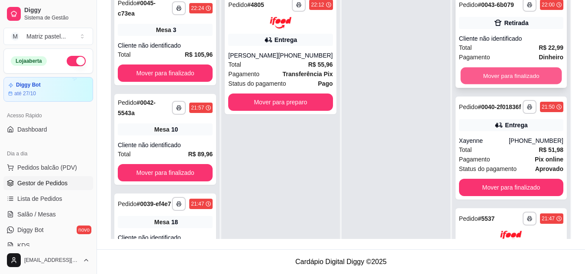
click at [501, 84] on button "Mover para finalizado" at bounding box center [510, 76] width 101 height 17
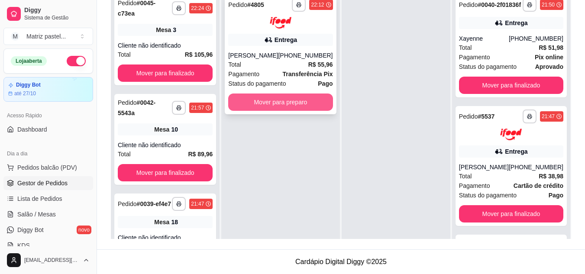
click at [292, 101] on button "Mover para preparo" at bounding box center [280, 102] width 104 height 17
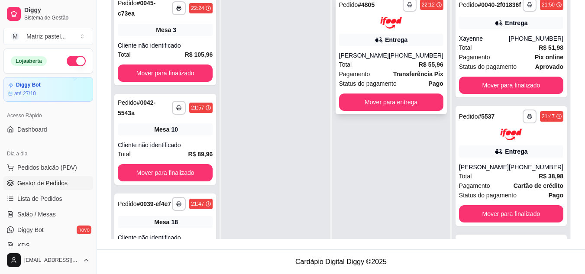
click at [398, 60] on div "Total R$ 55,96" at bounding box center [391, 65] width 104 height 10
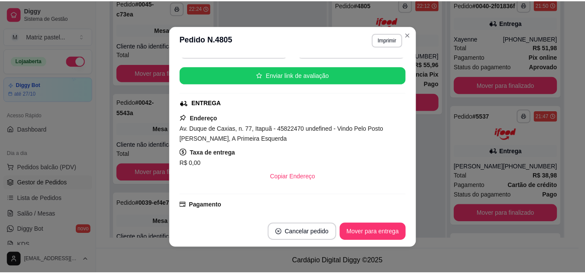
scroll to position [103, 0]
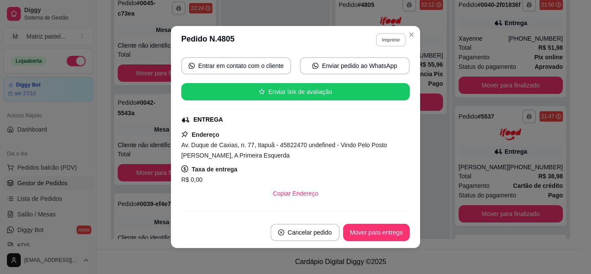
click at [393, 36] on button "Imprimir" at bounding box center [391, 39] width 30 height 13
click at [366, 71] on button "IMPRESSORA" at bounding box center [372, 69] width 61 height 13
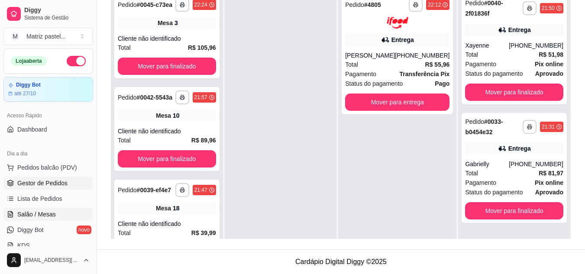
click at [43, 214] on span "Salão / Mesas" at bounding box center [36, 214] width 39 height 9
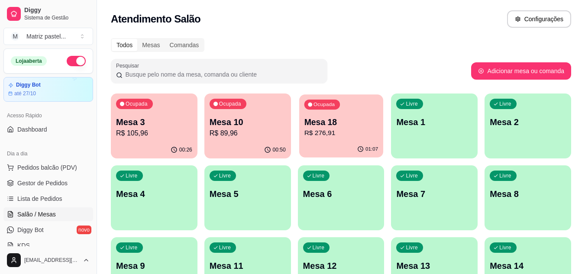
click at [329, 126] on p "Mesa 18" at bounding box center [341, 122] width 74 height 12
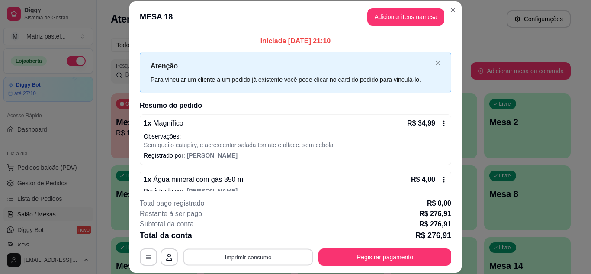
click at [293, 255] on button "Imprimir consumo" at bounding box center [249, 257] width 130 height 17
click at [245, 236] on button "IMPRESSORA" at bounding box center [247, 236] width 61 height 13
click at [243, 253] on button "Imprimir consumo" at bounding box center [248, 257] width 134 height 17
click at [250, 238] on button "IMPRESSORA" at bounding box center [247, 237] width 63 height 14
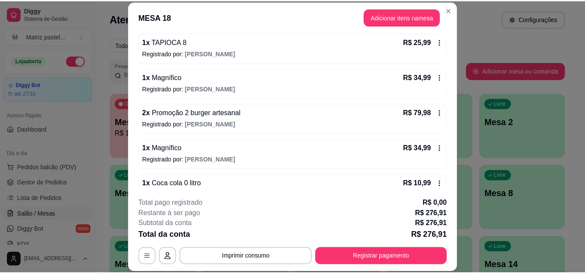
scroll to position [260, 0]
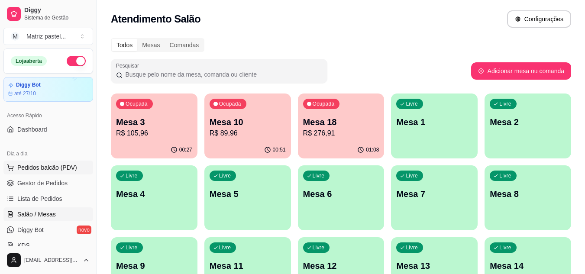
click at [22, 166] on span "Pedidos balcão (PDV)" at bounding box center [47, 167] width 60 height 9
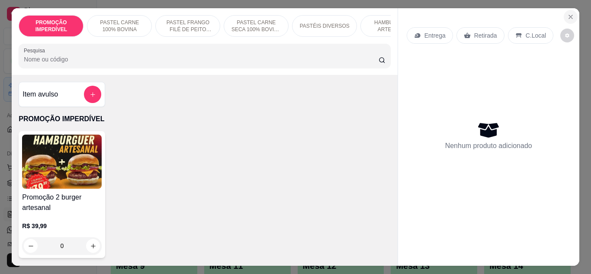
click at [568, 13] on icon "Close" at bounding box center [571, 16] width 7 height 7
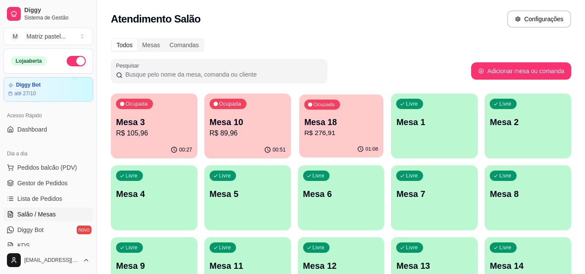
click at [326, 115] on div "Ocupada Mesa 18 R$ 276,91" at bounding box center [341, 117] width 84 height 47
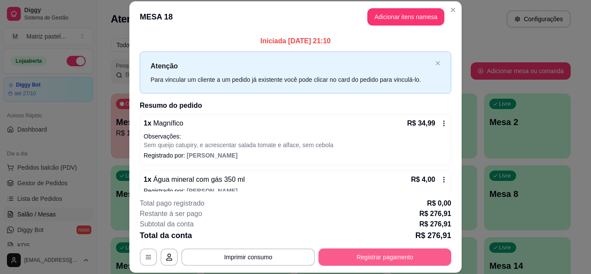
click at [328, 252] on button "Registrar pagamento" at bounding box center [385, 257] width 133 height 17
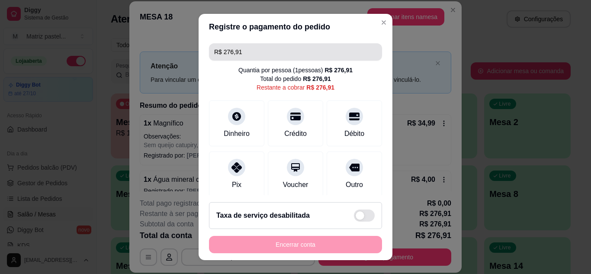
click at [251, 48] on input "R$ 276,91" at bounding box center [295, 51] width 163 height 17
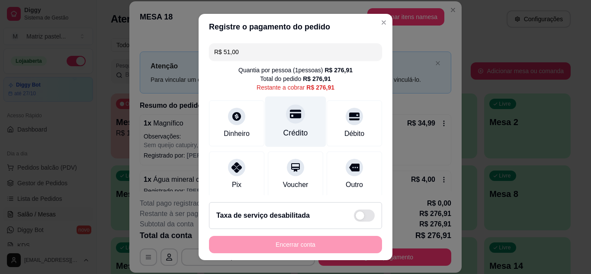
click at [298, 125] on div "Crédito" at bounding box center [295, 121] width 61 height 51
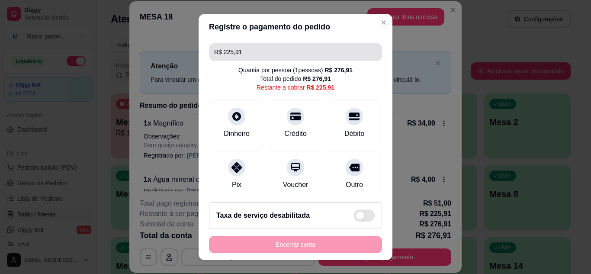
click at [237, 54] on input "R$ 225,91" at bounding box center [295, 51] width 163 height 17
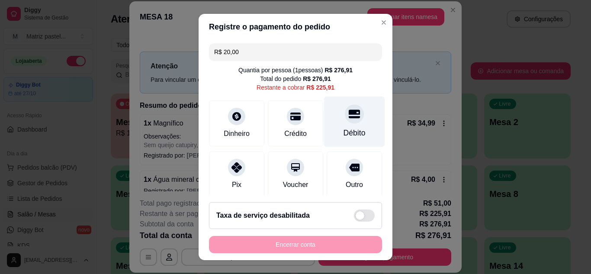
click at [329, 118] on div "Débito" at bounding box center [354, 121] width 61 height 51
click at [344, 136] on div "Débito" at bounding box center [355, 132] width 22 height 11
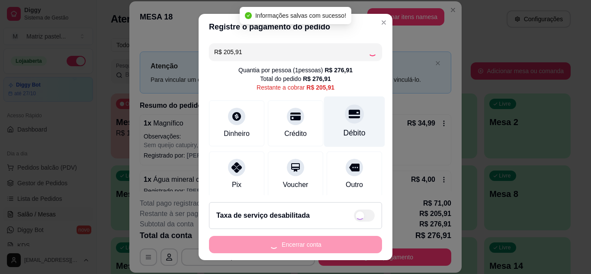
type input "R$ 0,00"
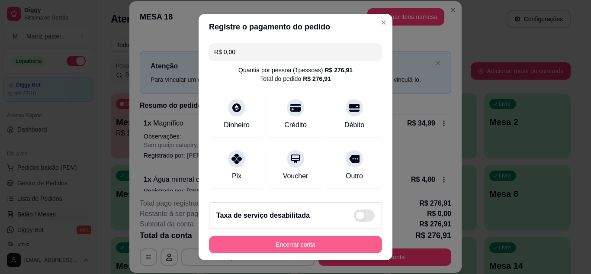
click at [296, 244] on button "Encerrar conta" at bounding box center [295, 244] width 173 height 17
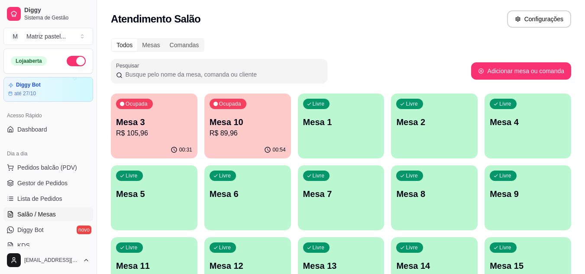
drag, startPoint x: 453, startPoint y: 103, endPoint x: 457, endPoint y: 113, distance: 11.4
click at [152, 143] on div "00:31" at bounding box center [154, 150] width 87 height 17
click at [152, 143] on body "Diggy Sistema de Gestão M Matriz pastel ... Loja aberta Diggy Bot até 27/10 Ace…" at bounding box center [292, 137] width 585 height 274
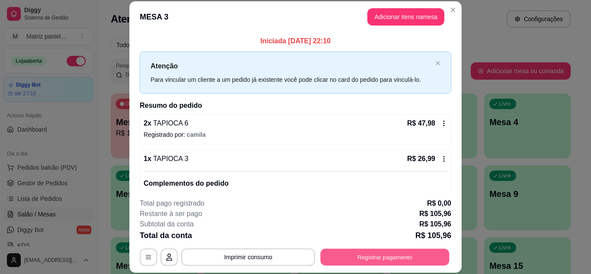
click at [374, 254] on button "Registrar pagamento" at bounding box center [385, 257] width 129 height 17
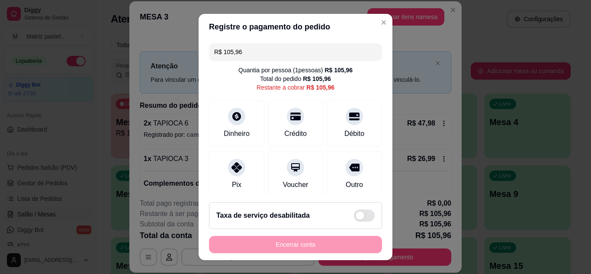
click at [252, 47] on input "R$ 105,96" at bounding box center [295, 51] width 163 height 17
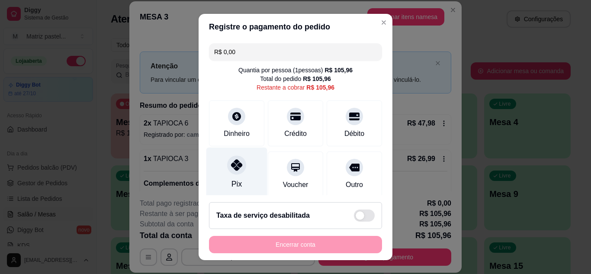
type input "R$ 0,00"
click at [233, 167] on icon at bounding box center [236, 164] width 11 height 11
click at [255, 240] on div "Encerrar conta" at bounding box center [295, 244] width 173 height 17
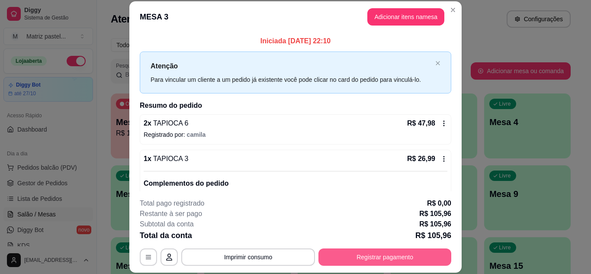
click at [368, 259] on button "Registrar pagamento" at bounding box center [385, 257] width 133 height 17
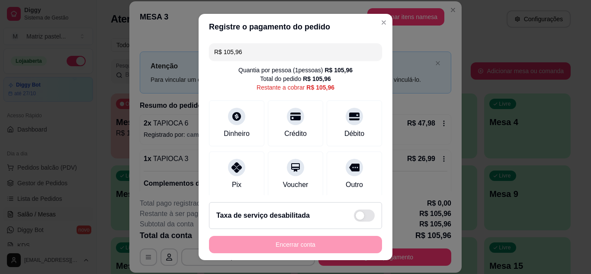
click at [276, 245] on div "Encerrar conta" at bounding box center [295, 244] width 173 height 17
click at [236, 116] on icon at bounding box center [236, 113] width 11 height 11
click at [237, 169] on icon at bounding box center [236, 164] width 11 height 11
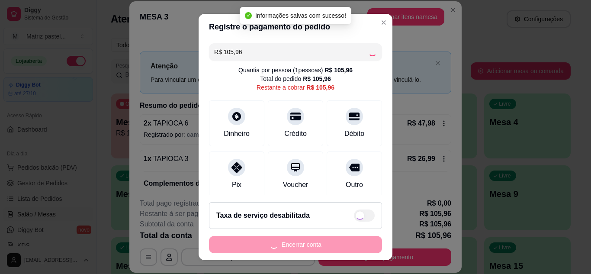
type input "R$ 0,00"
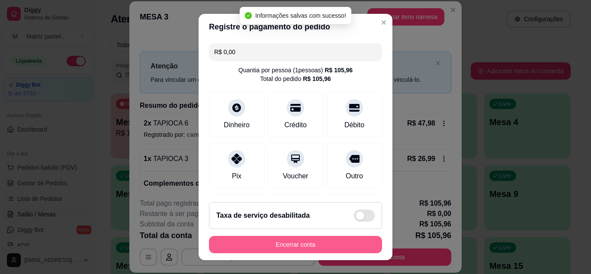
click at [261, 240] on button "Encerrar conta" at bounding box center [295, 244] width 173 height 17
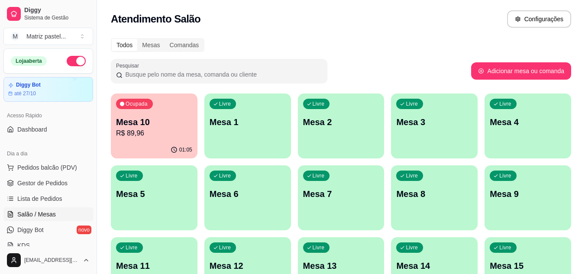
click at [153, 123] on p "Mesa 10" at bounding box center [154, 122] width 76 height 12
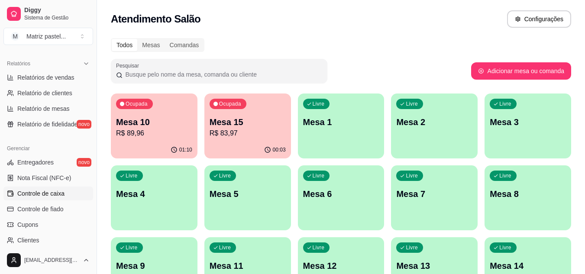
scroll to position [303, 0]
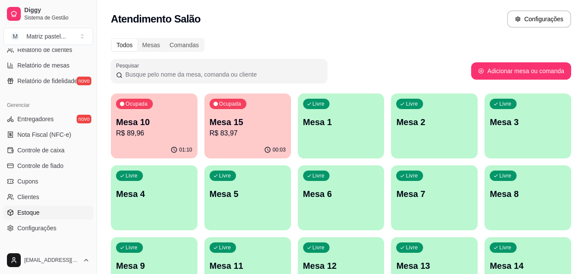
click at [29, 210] on span "Estoque" at bounding box center [28, 212] width 22 height 9
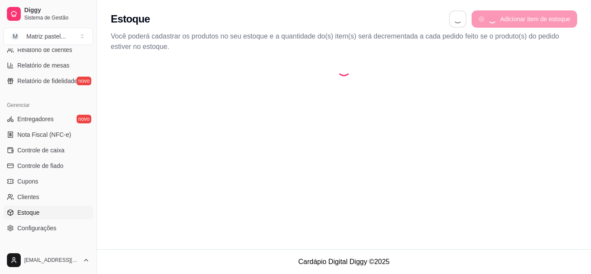
select select "QUANTITY_ORDER"
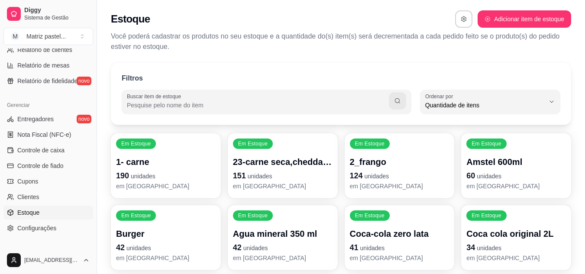
scroll to position [43, 0]
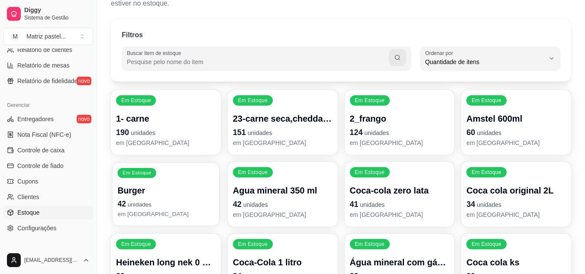
click at [158, 203] on p "42 unidades" at bounding box center [165, 204] width 97 height 12
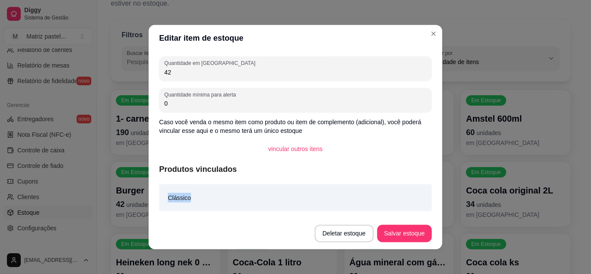
click at [159, 204] on div "Clássico" at bounding box center [295, 197] width 273 height 27
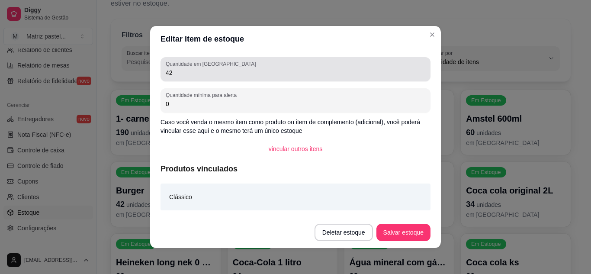
click at [178, 78] on div "Quantidade em estoque 42" at bounding box center [296, 69] width 270 height 24
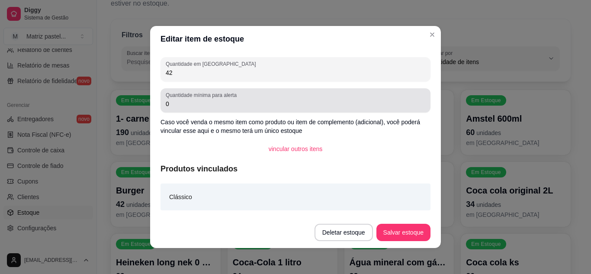
type input "4"
type input "6"
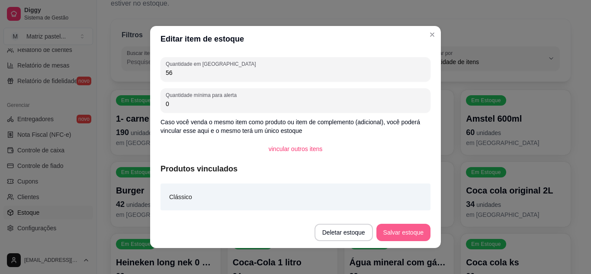
type input "56"
click at [410, 227] on button "Salvar estoque" at bounding box center [403, 232] width 53 height 17
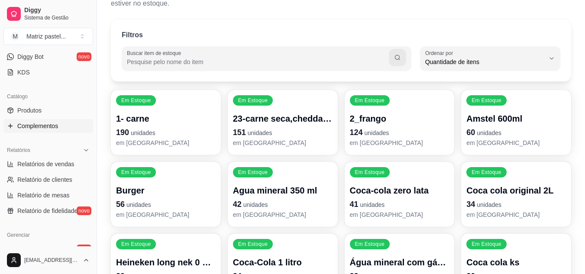
scroll to position [87, 0]
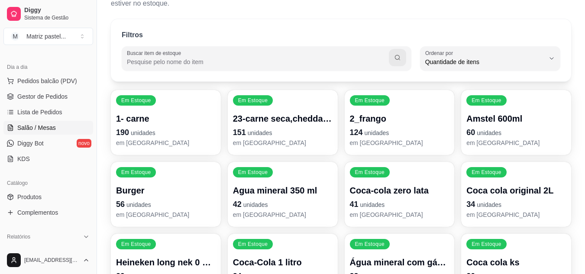
click at [40, 129] on span "Salão / Mesas" at bounding box center [36, 127] width 39 height 9
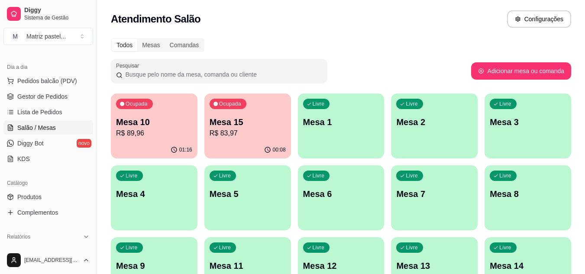
click at [168, 127] on p "Mesa 10" at bounding box center [154, 122] width 76 height 12
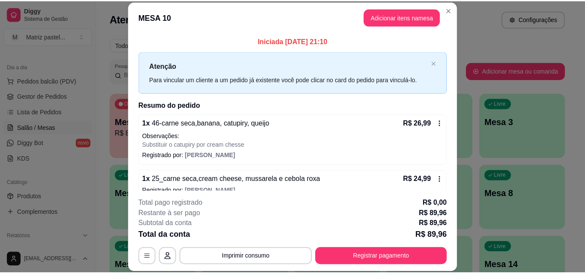
scroll to position [26, 0]
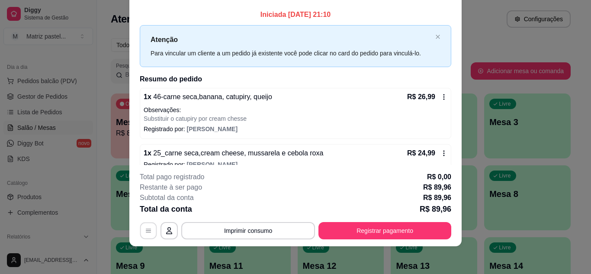
click at [146, 227] on button "button" at bounding box center [148, 230] width 17 height 17
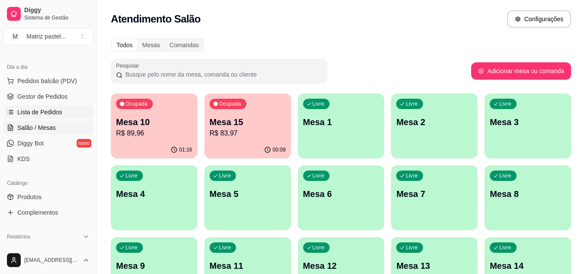
click at [51, 109] on span "Lista de Pedidos" at bounding box center [39, 112] width 45 height 9
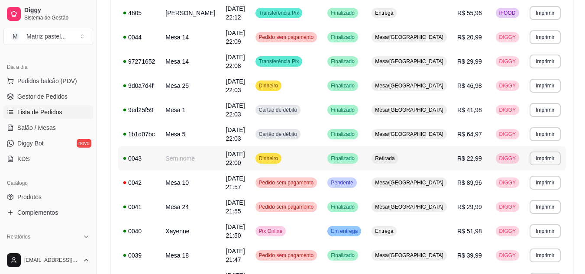
scroll to position [260, 0]
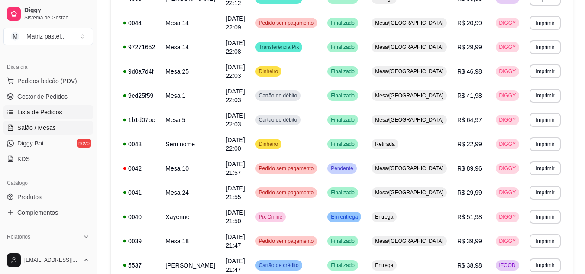
click at [48, 125] on span "Salão / Mesas" at bounding box center [36, 127] width 39 height 9
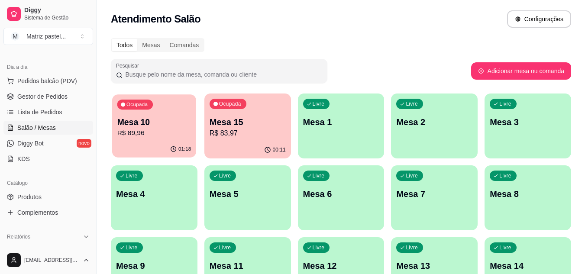
click at [150, 134] on p "R$ 89,96" at bounding box center [154, 133] width 74 height 10
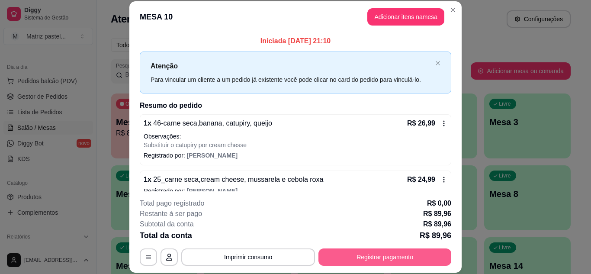
click at [349, 261] on button "Registrar pagamento" at bounding box center [385, 257] width 133 height 17
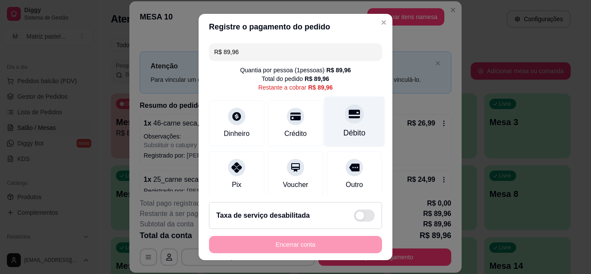
click at [337, 125] on div "Débito" at bounding box center [354, 121] width 61 height 51
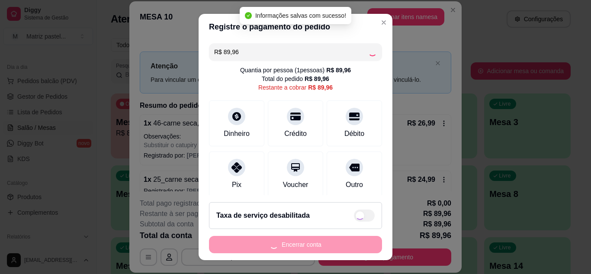
type input "R$ 0,00"
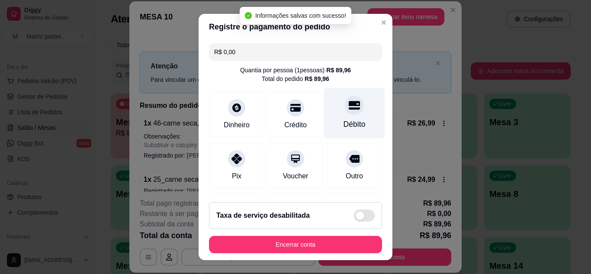
click at [349, 105] on icon at bounding box center [354, 105] width 11 height 9
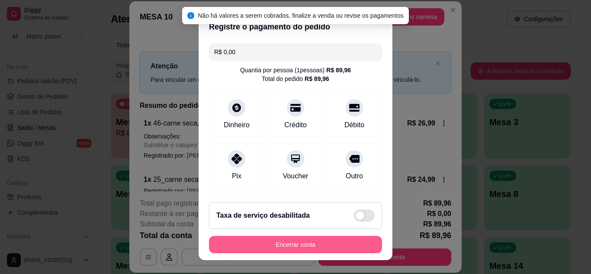
click at [318, 242] on button "Encerrar conta" at bounding box center [295, 244] width 173 height 17
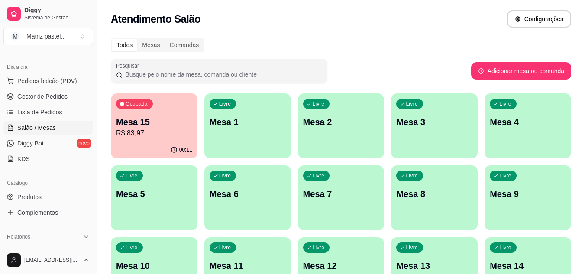
click at [440, 124] on p "Mesa 3" at bounding box center [434, 122] width 76 height 12
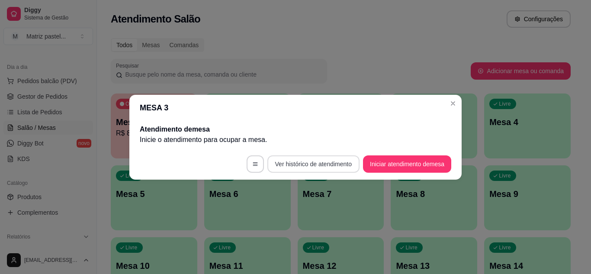
click at [307, 162] on button "Ver histórico de atendimento" at bounding box center [314, 163] width 92 height 17
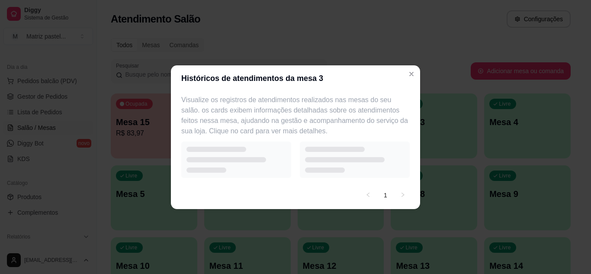
select select "7"
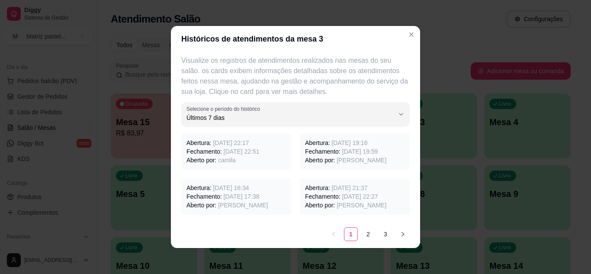
click at [239, 152] on span "[DATE] 22:51" at bounding box center [242, 151] width 36 height 7
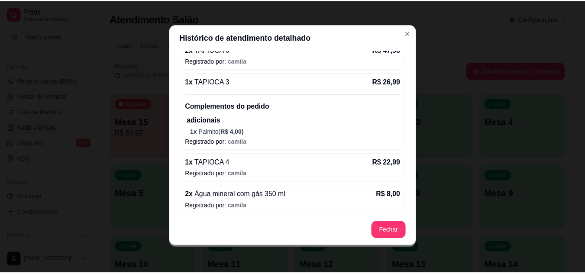
scroll to position [144, 0]
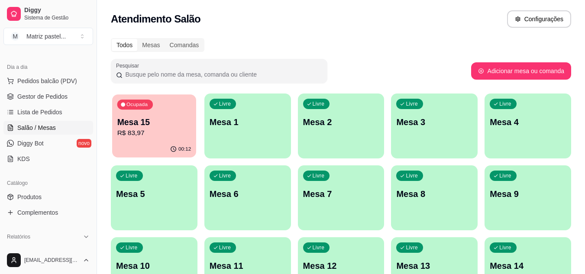
click at [187, 123] on p "Mesa 15" at bounding box center [154, 122] width 74 height 12
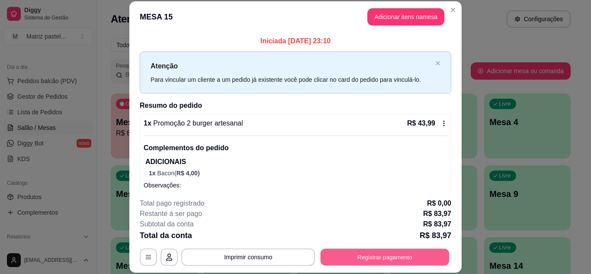
click at [386, 259] on button "Registrar pagamento" at bounding box center [385, 257] width 129 height 17
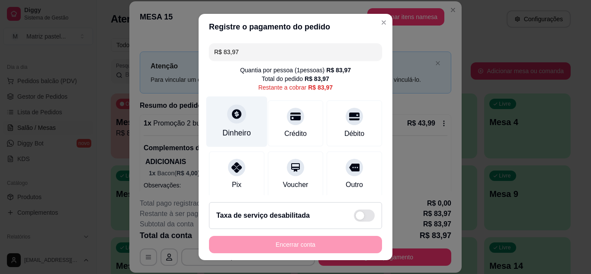
click at [232, 125] on div "Dinheiro" at bounding box center [237, 121] width 61 height 51
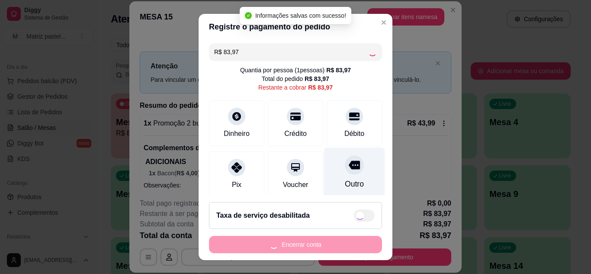
type input "R$ 0,00"
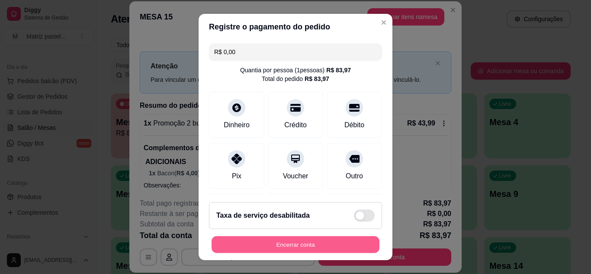
click at [294, 248] on button "Encerrar conta" at bounding box center [296, 244] width 168 height 17
